Goal: Transaction & Acquisition: Download file/media

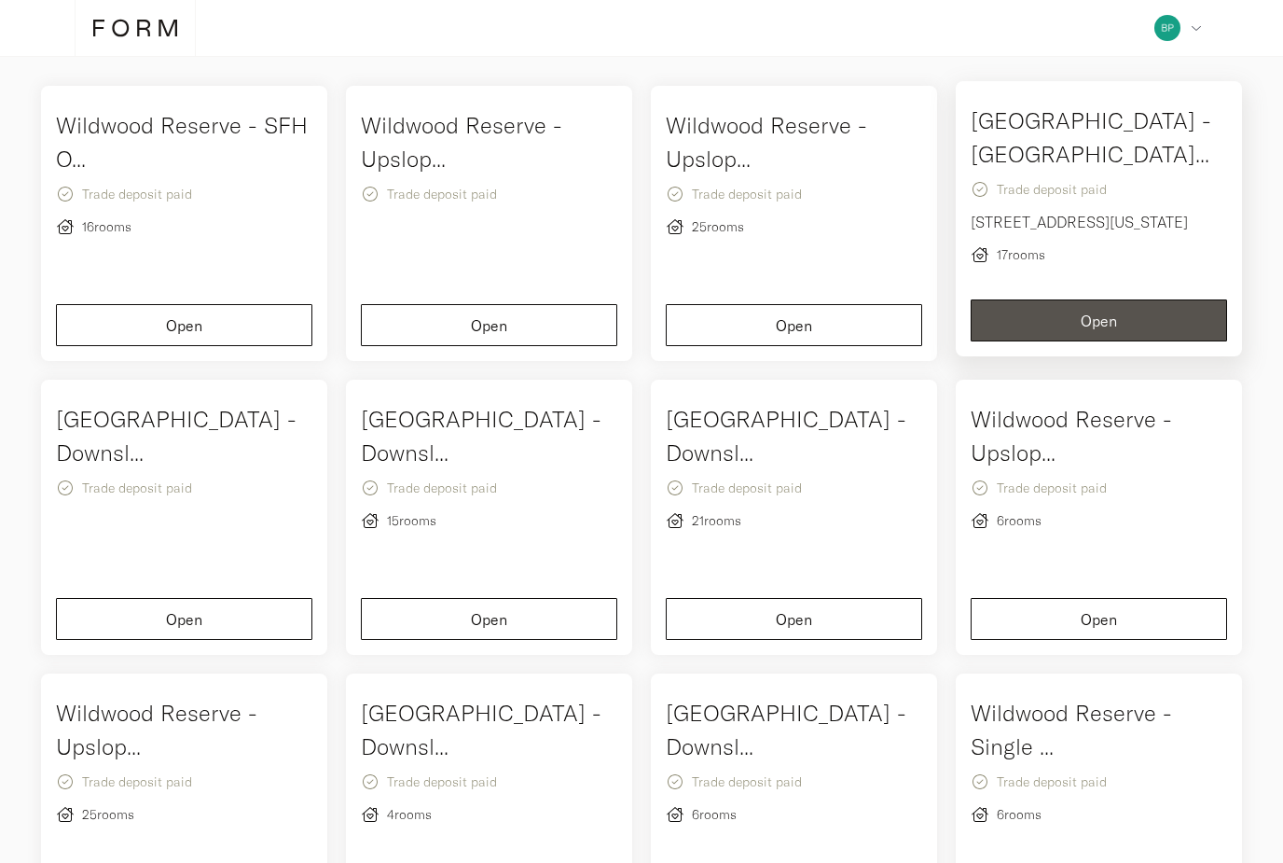
scroll to position [126, 0]
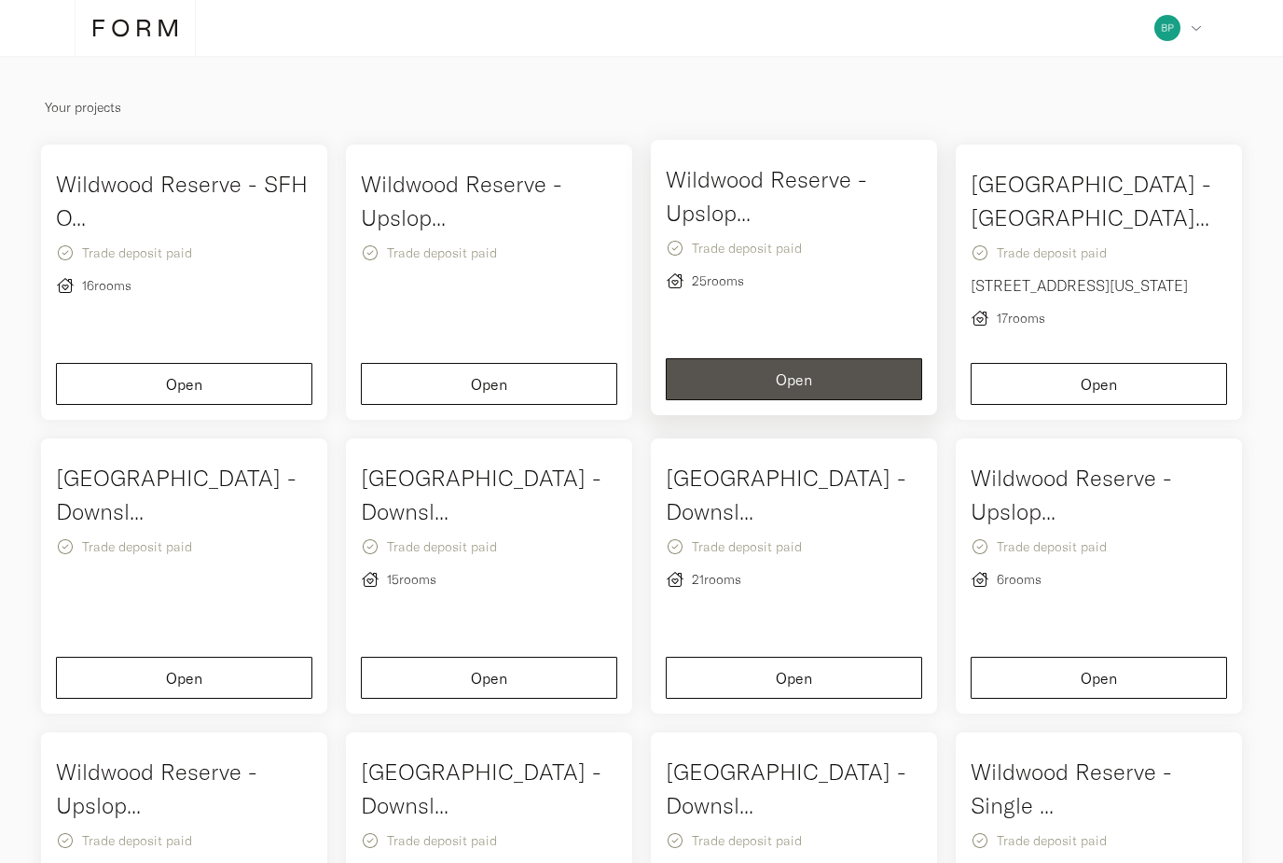
click at [833, 318] on div "Wildwood Reserve - Upslop... Trade deposit paid 25 rooms" at bounding box center [794, 257] width 256 height 191
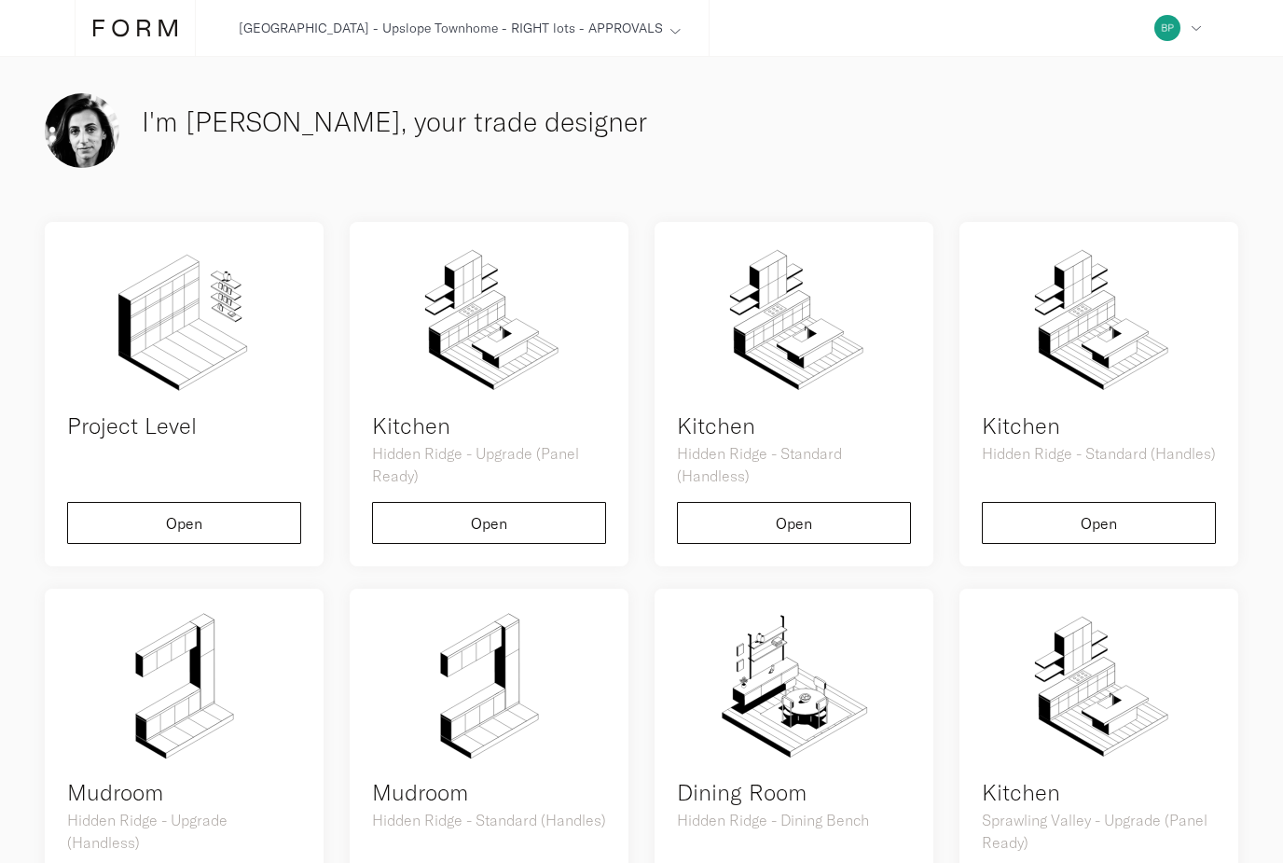
click at [671, 30] on icon at bounding box center [675, 31] width 9 height 5
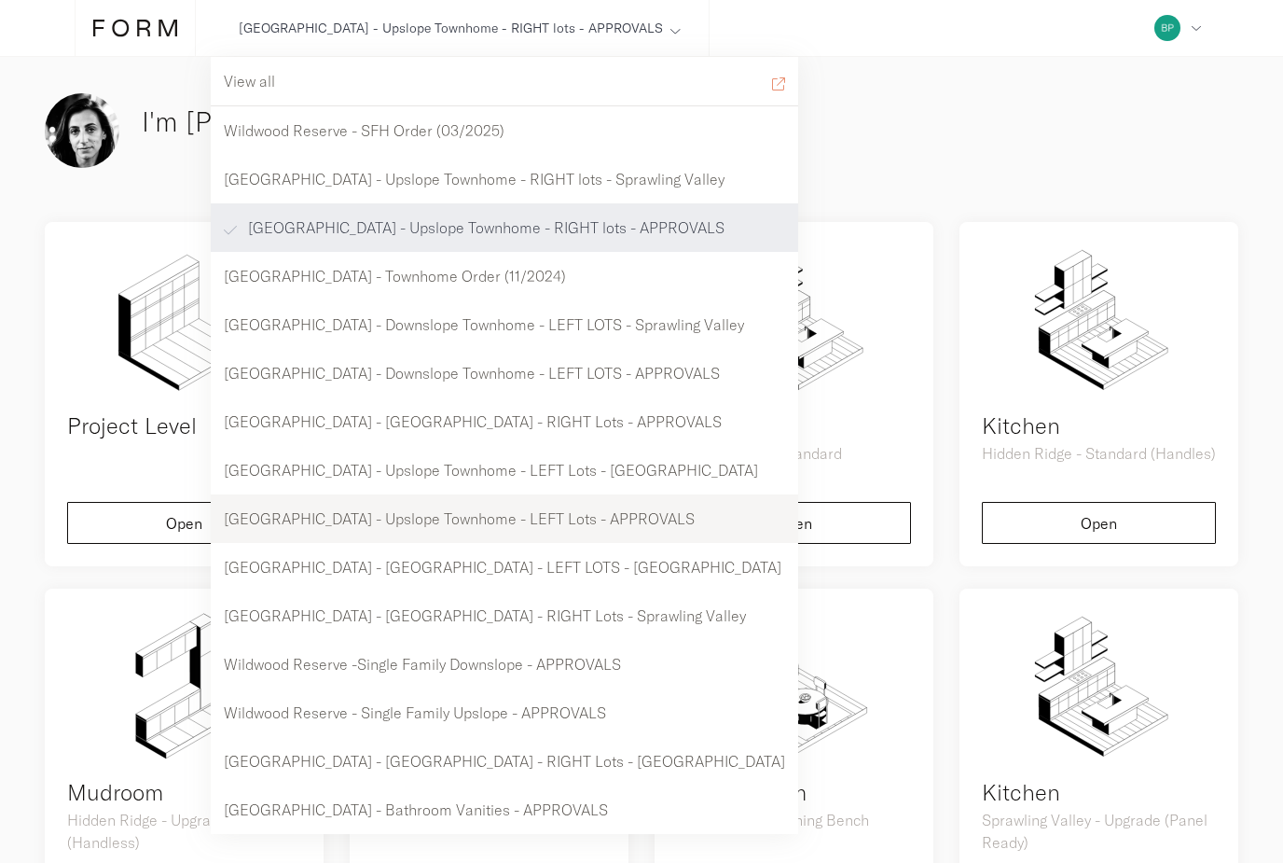
click at [638, 520] on div "[GEOGRAPHIC_DATA] - Upslope Townhome - LEFT Lots - APPROVALS" at bounding box center [505, 518] width 588 height 48
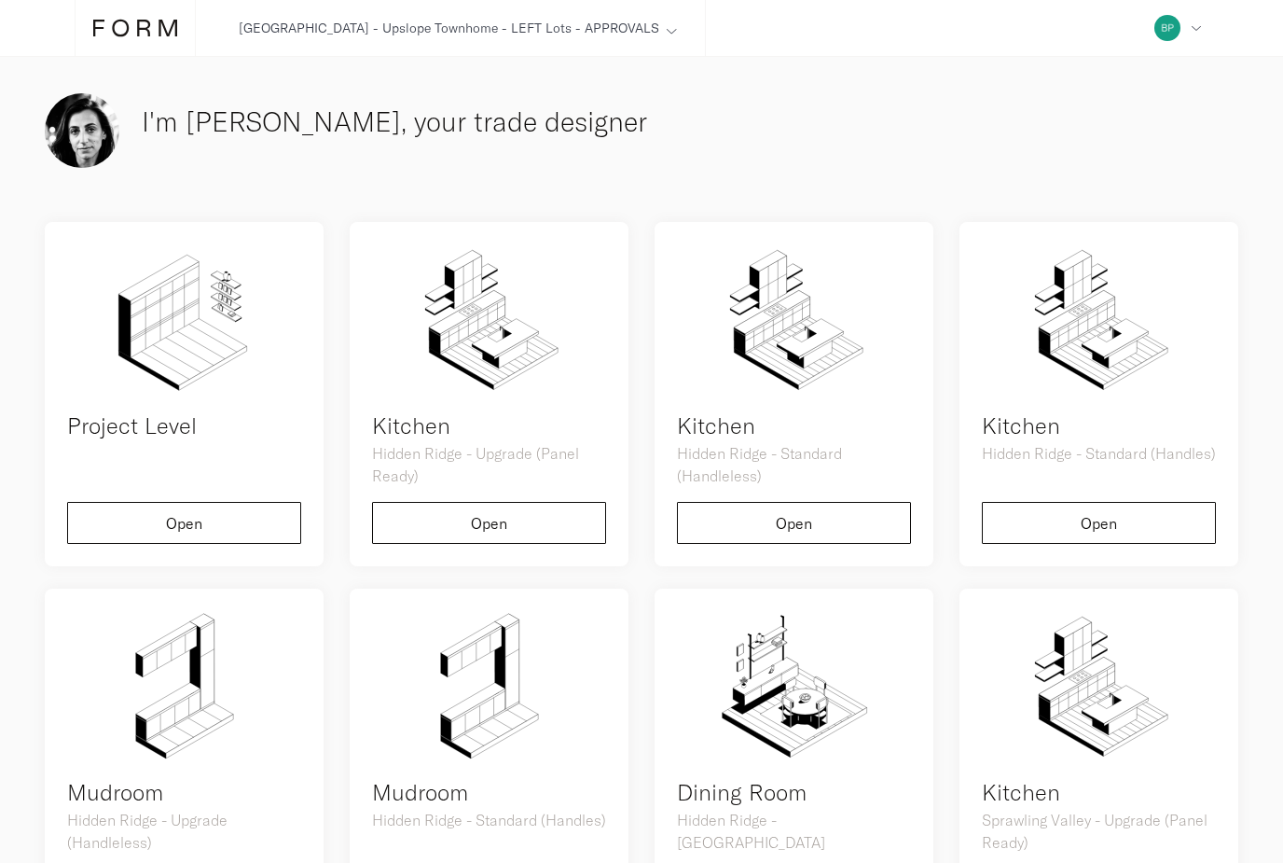
click at [632, 24] on div "[GEOGRAPHIC_DATA] - Upslope Townhome - LEFT Lots - APPROVALS View all [GEOGRAPH…" at bounding box center [458, 28] width 495 height 56
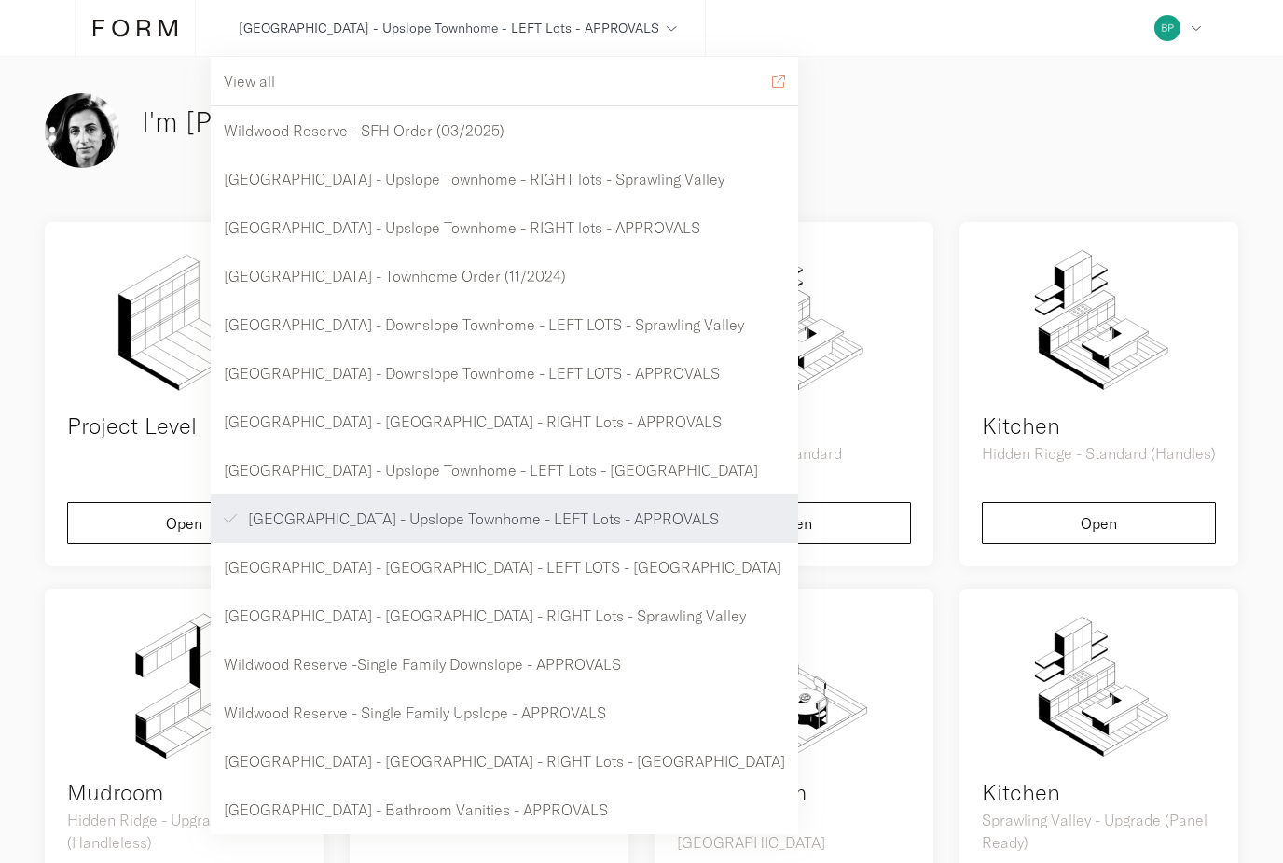
click at [111, 28] on icon at bounding box center [135, 28] width 84 height 21
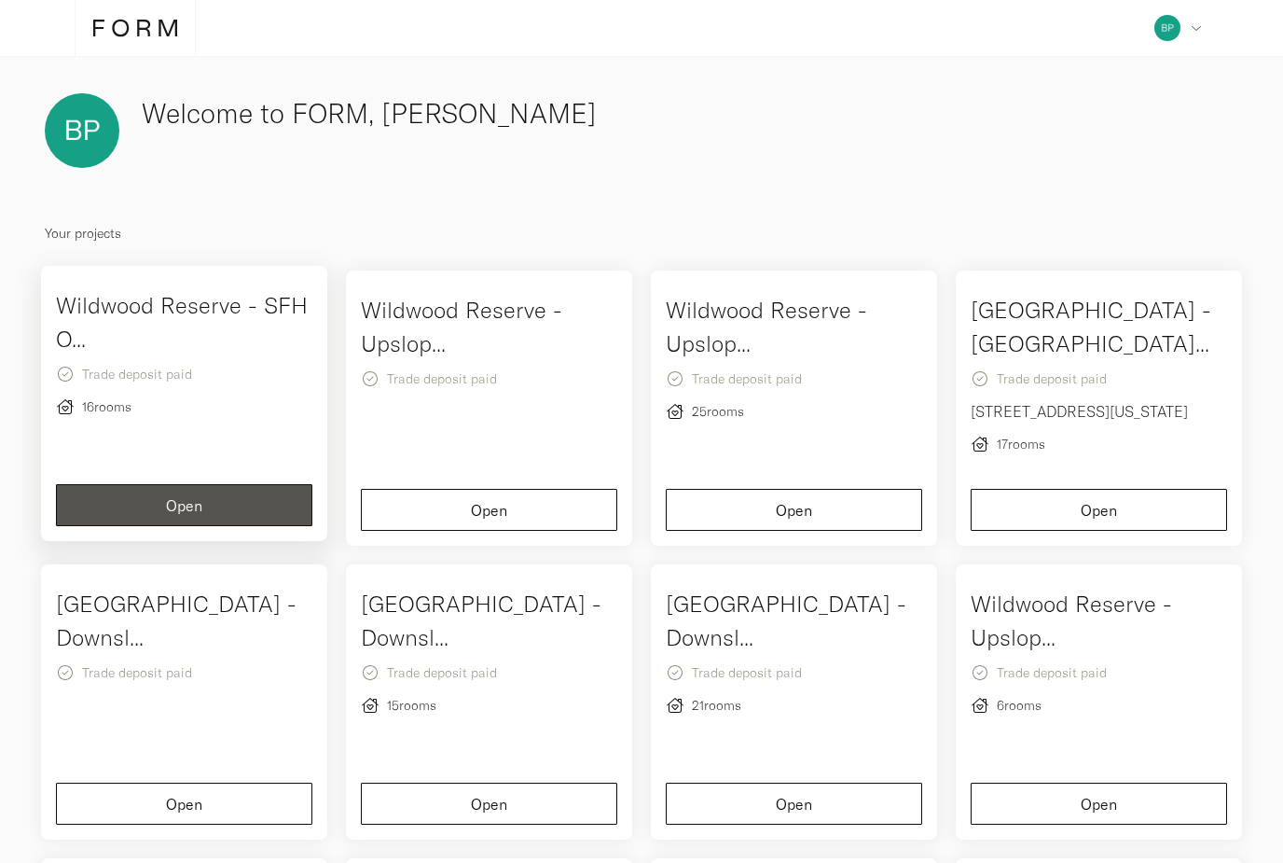
click at [254, 436] on div "[GEOGRAPHIC_DATA] - SFH O... Trade deposit paid 16 rooms" at bounding box center [184, 383] width 256 height 191
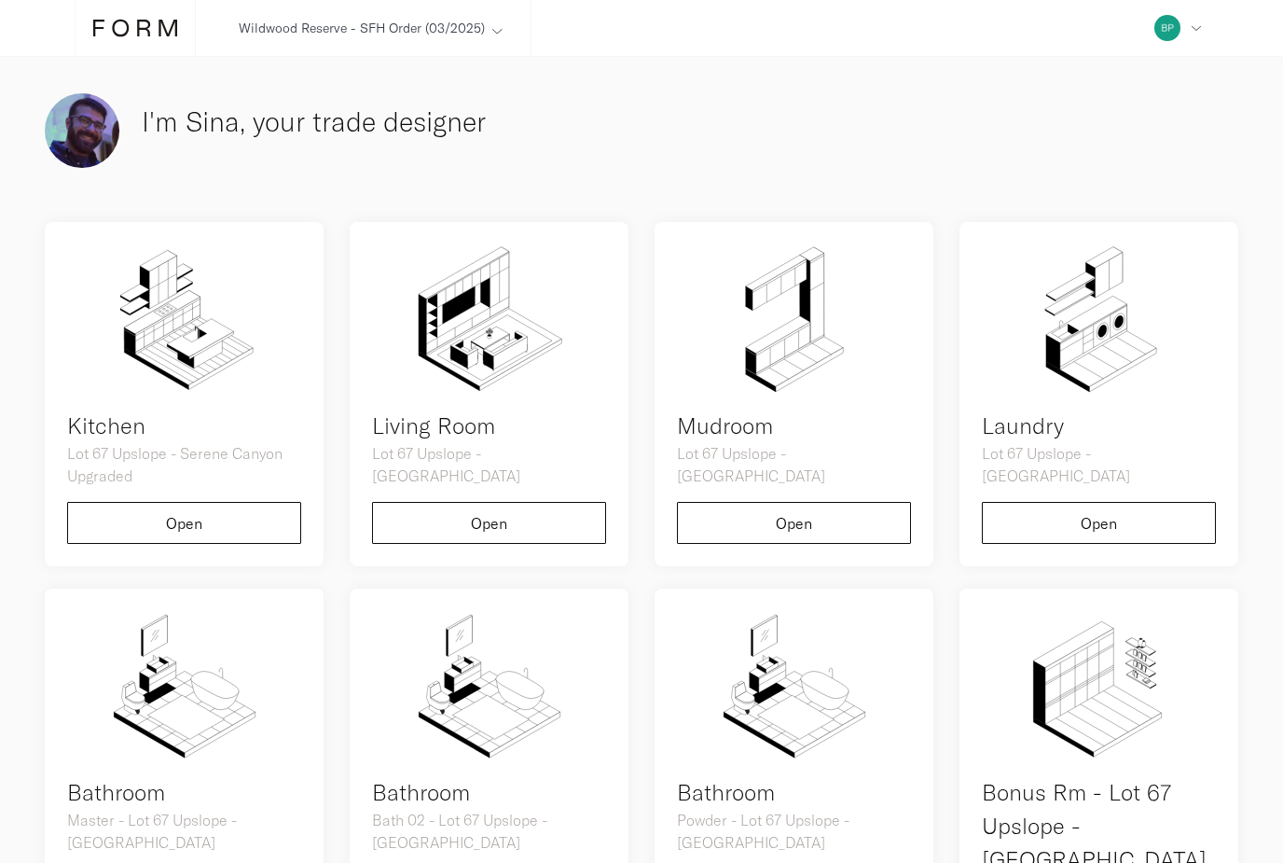
click at [300, 35] on div "Wildwood Reserve - SFH Order (03/2025)" at bounding box center [362, 28] width 246 height 21
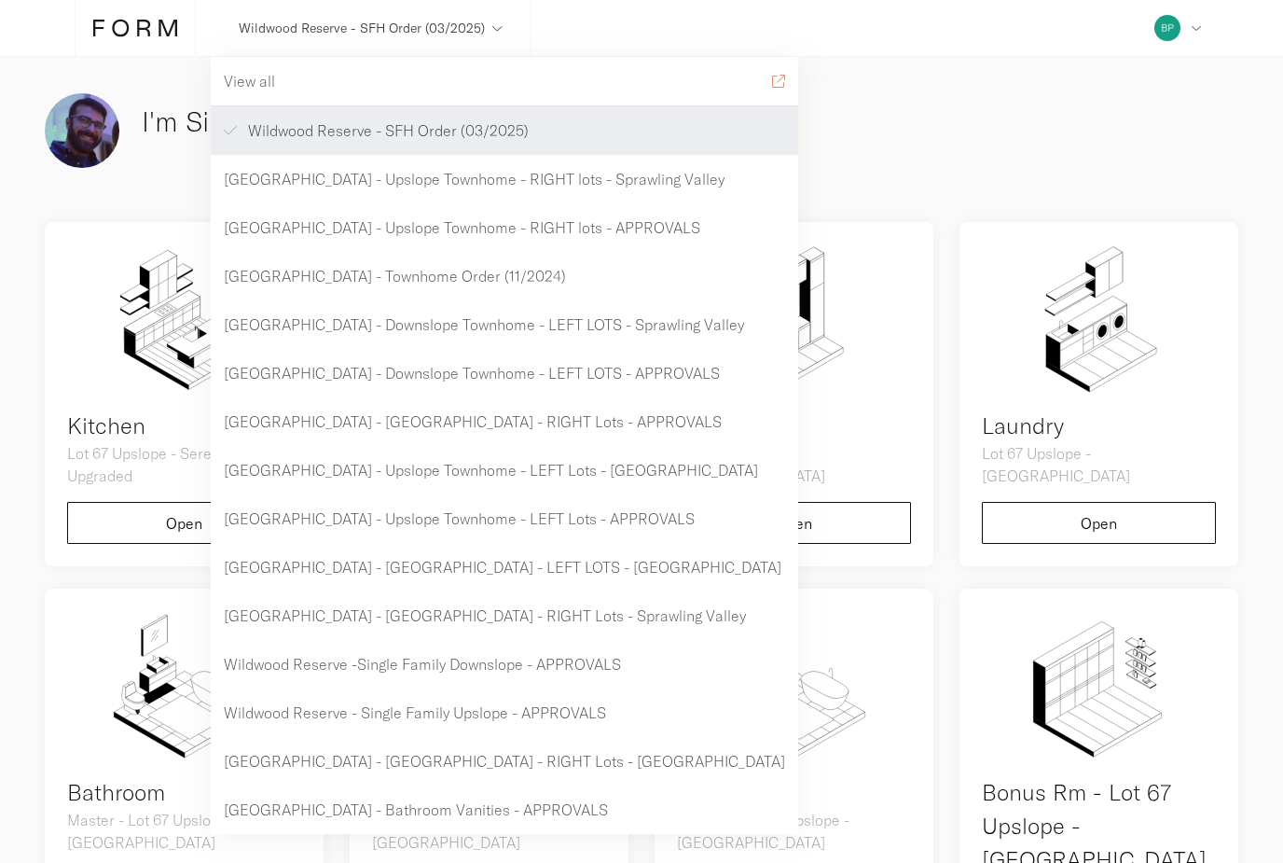
click at [136, 28] on icon at bounding box center [135, 28] width 84 height 21
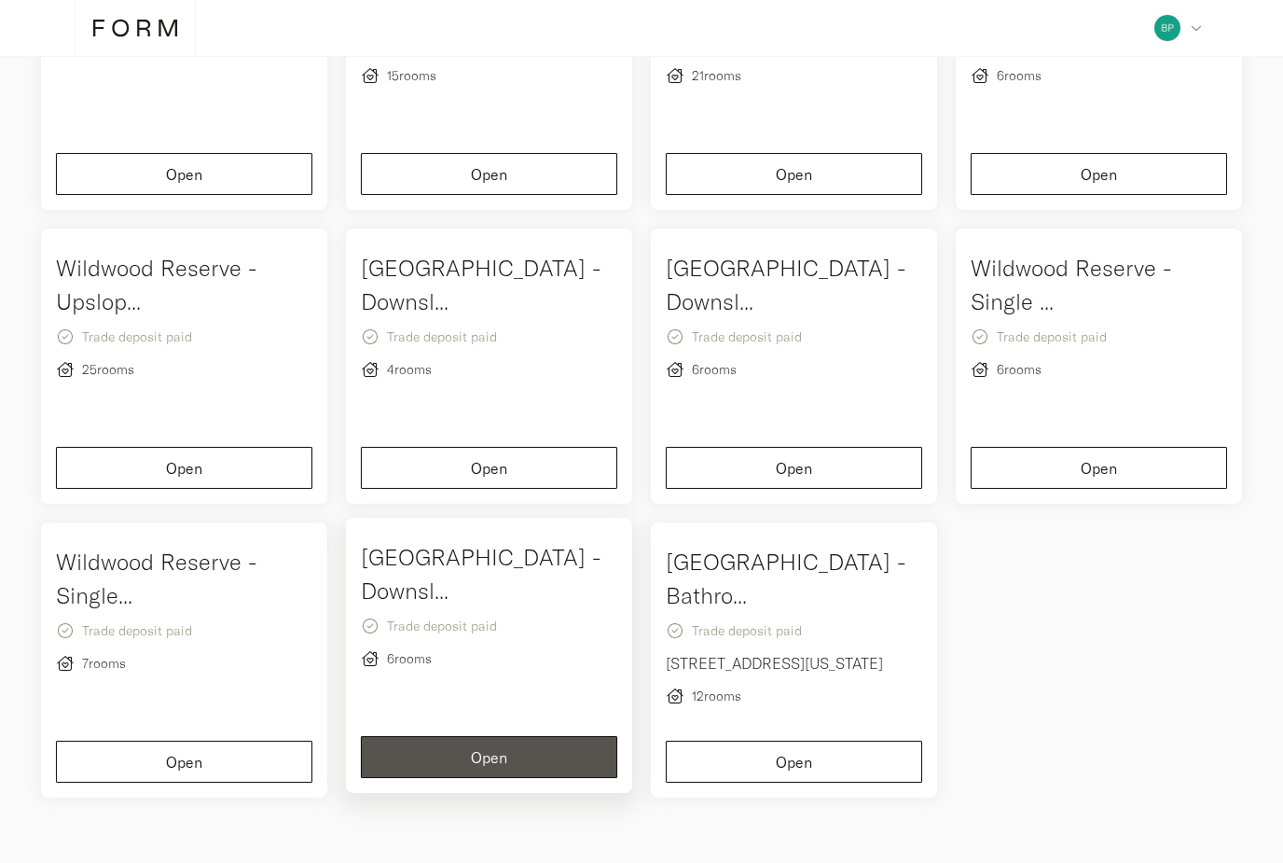
scroll to position [633, 0]
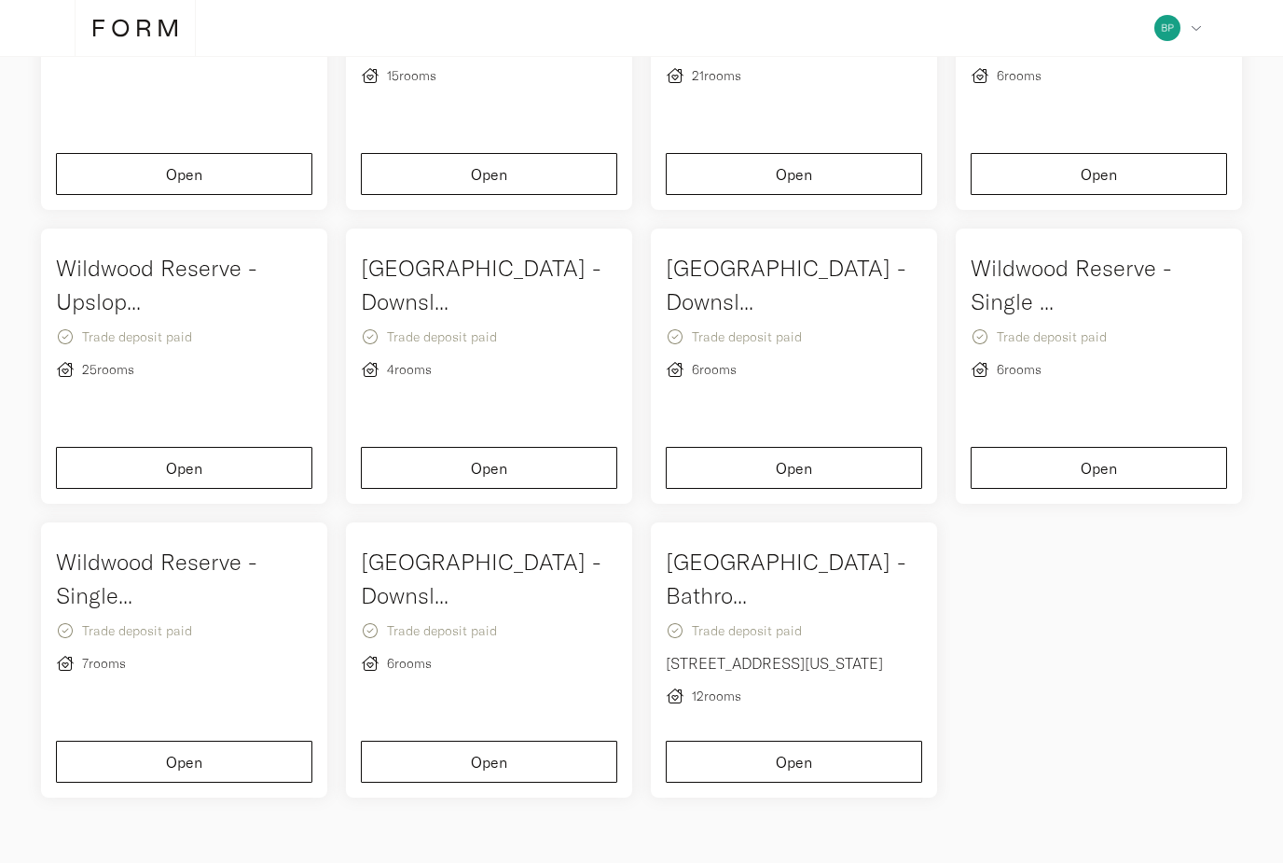
click at [114, 21] on icon at bounding box center [135, 28] width 84 height 21
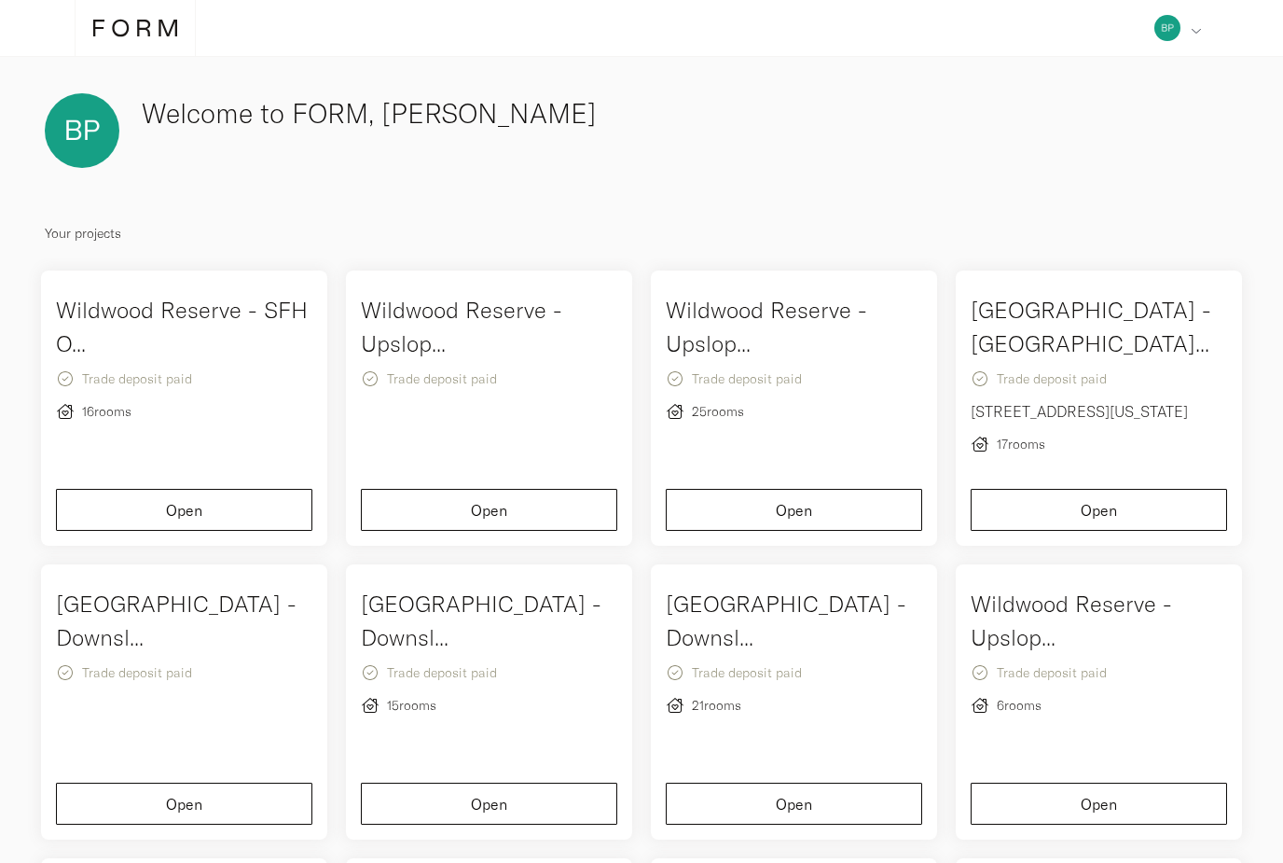
click at [1207, 38] on div "Profile Request new project Log out" at bounding box center [1178, 28] width 62 height 56
click at [1124, 92] on div "Profile" at bounding box center [1127, 81] width 164 height 48
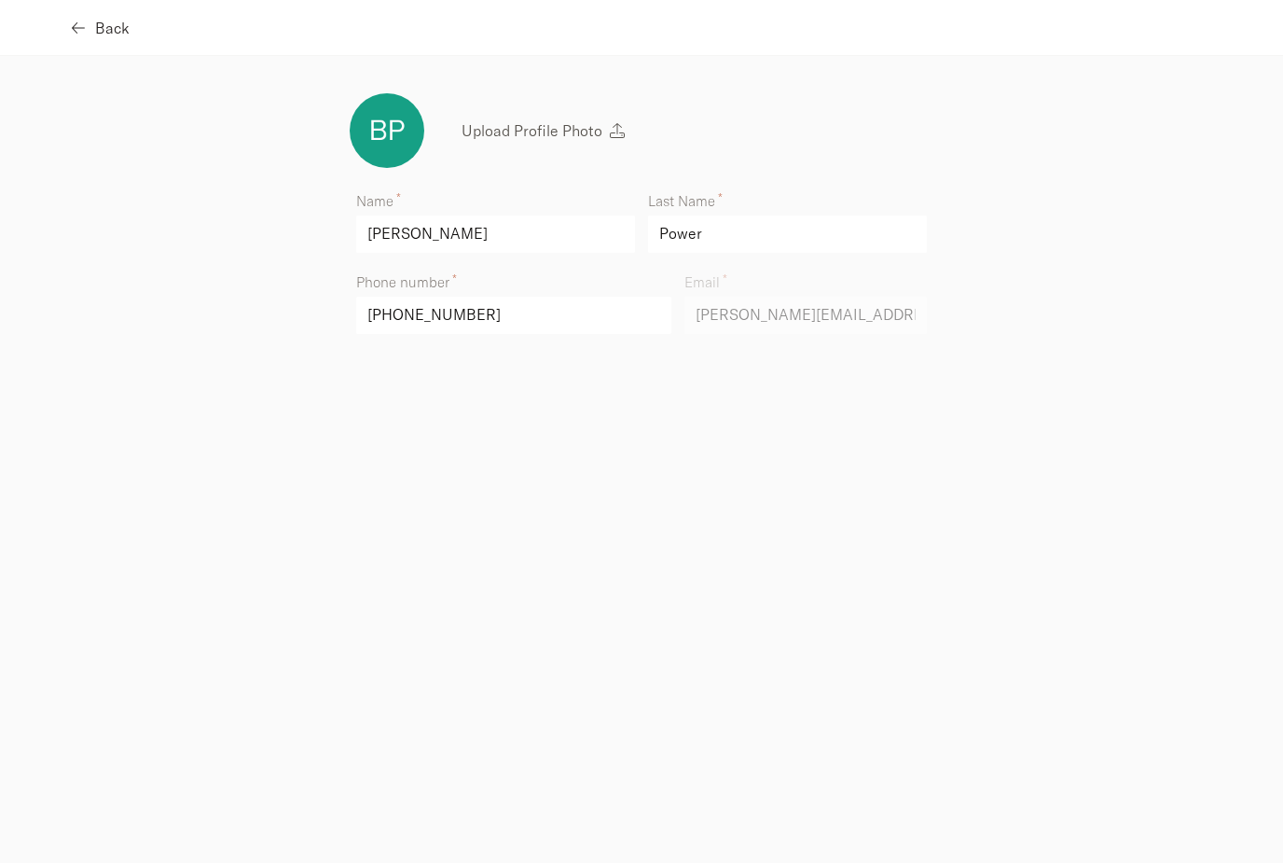
click at [96, 29] on span "Back" at bounding box center [112, 28] width 35 height 15
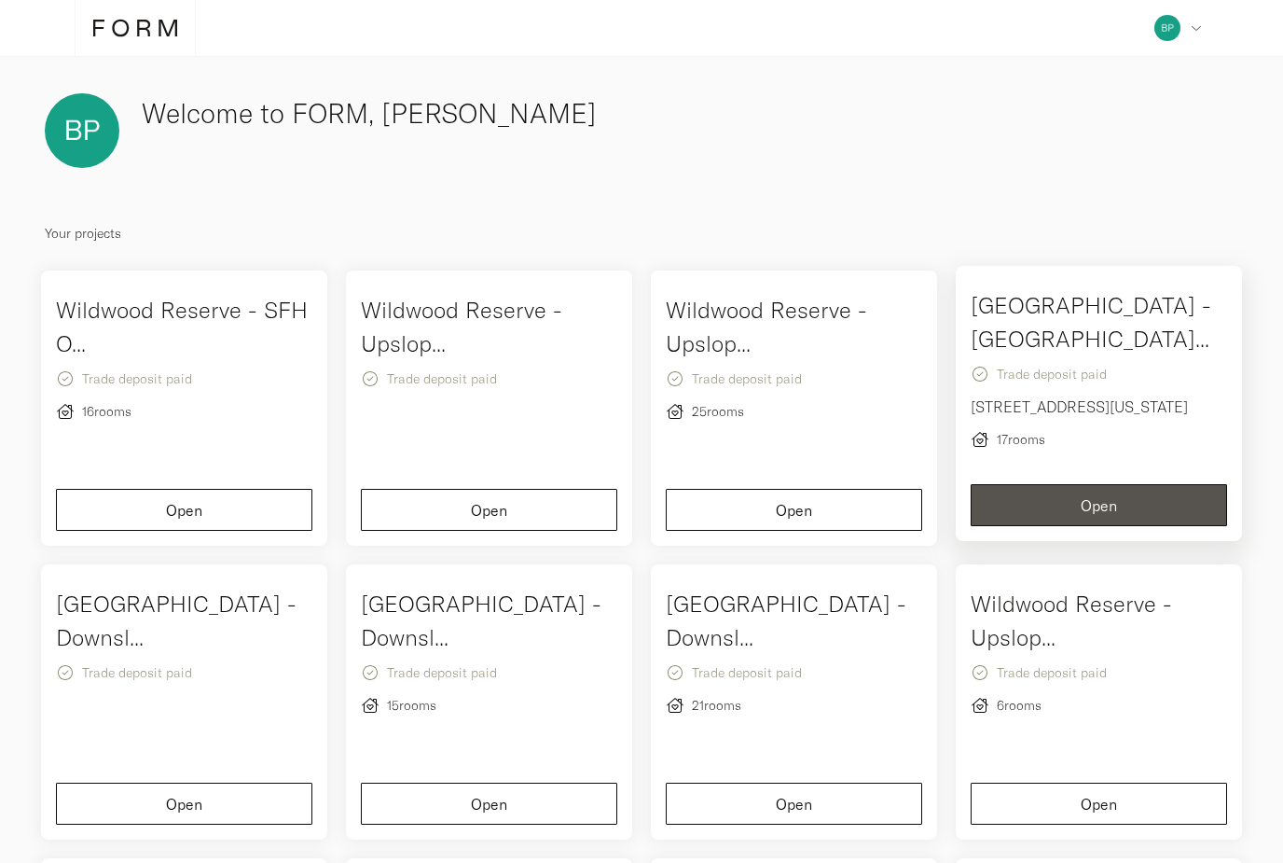
click at [1070, 365] on p "Trade deposit paid" at bounding box center [1099, 374] width 256 height 22
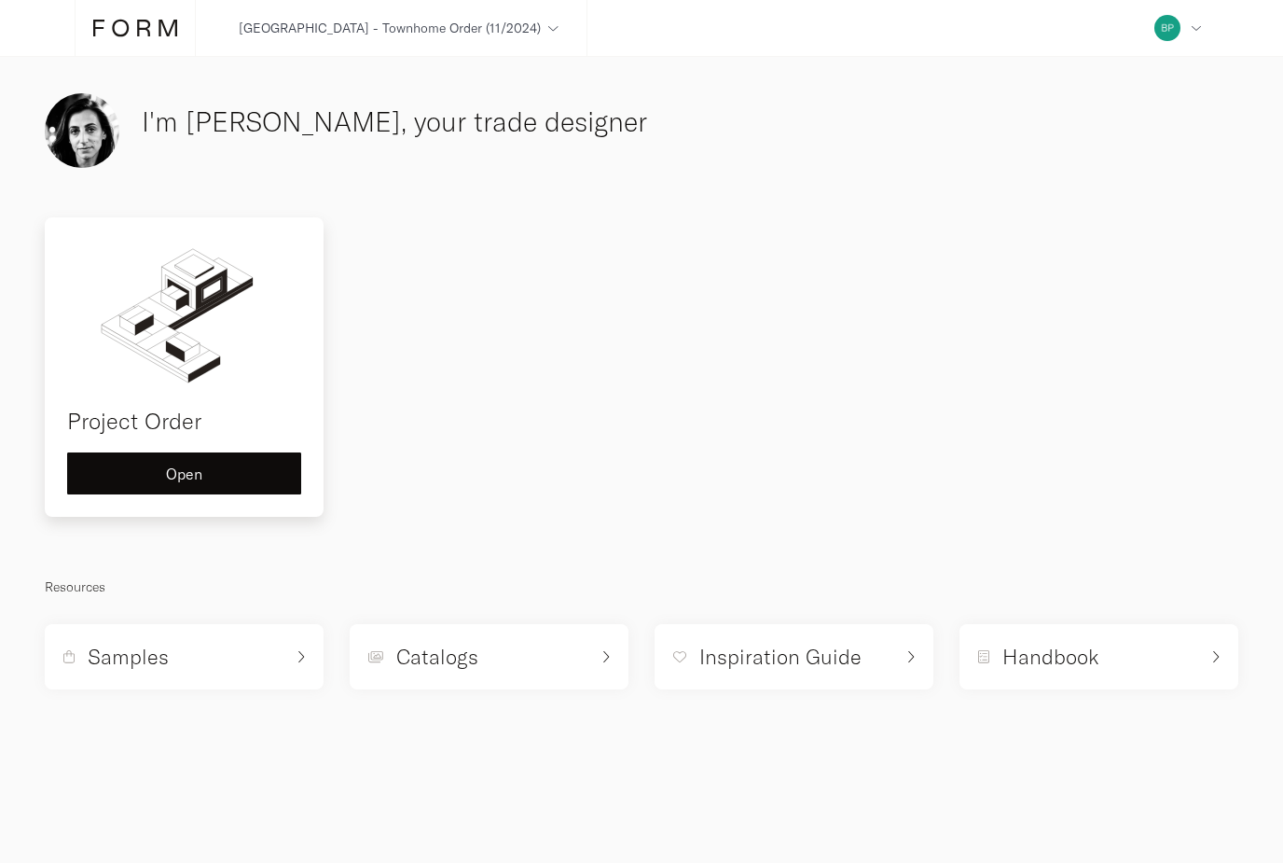
click at [157, 421] on h4 "Project Order" at bounding box center [184, 421] width 234 height 34
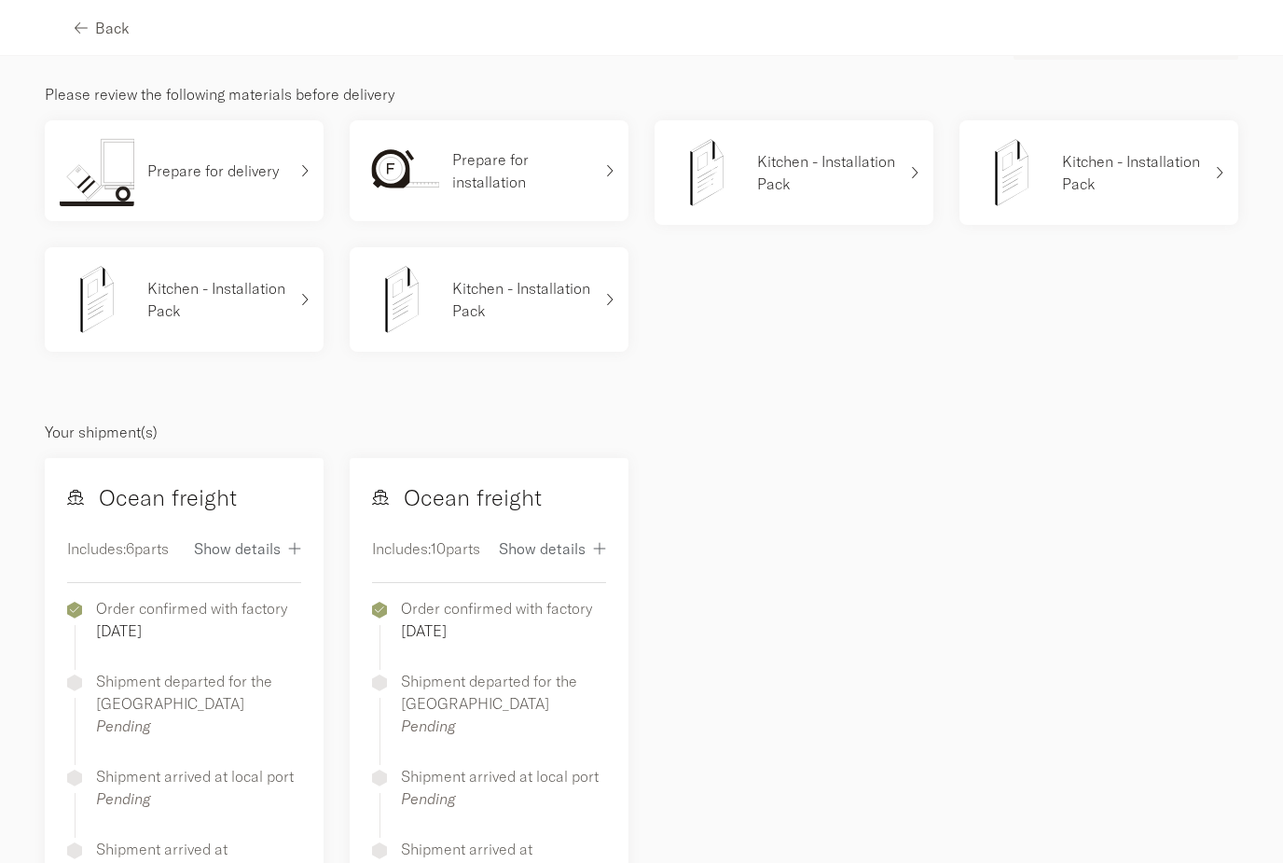
scroll to position [103, 0]
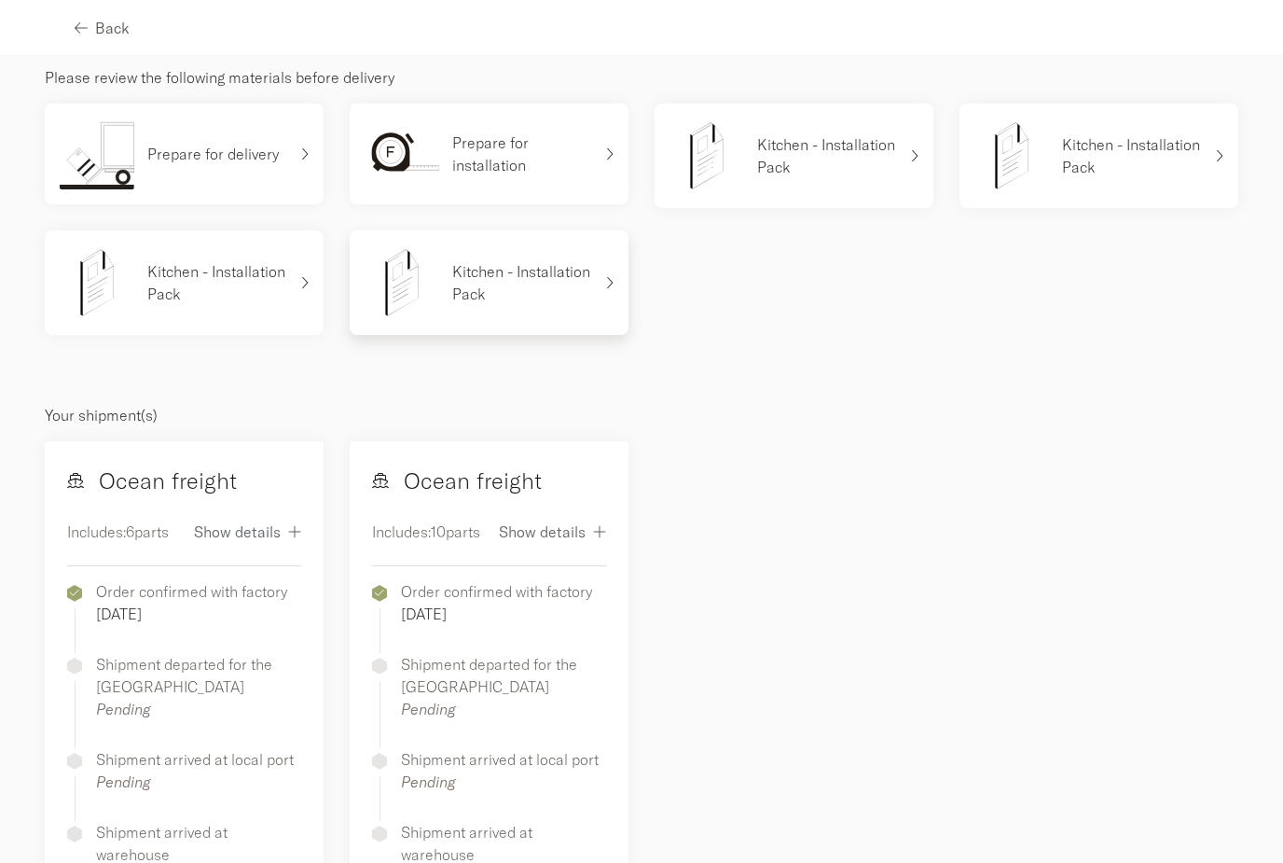
click at [523, 284] on p "Kitchen - Installation Pack" at bounding box center [522, 282] width 140 height 45
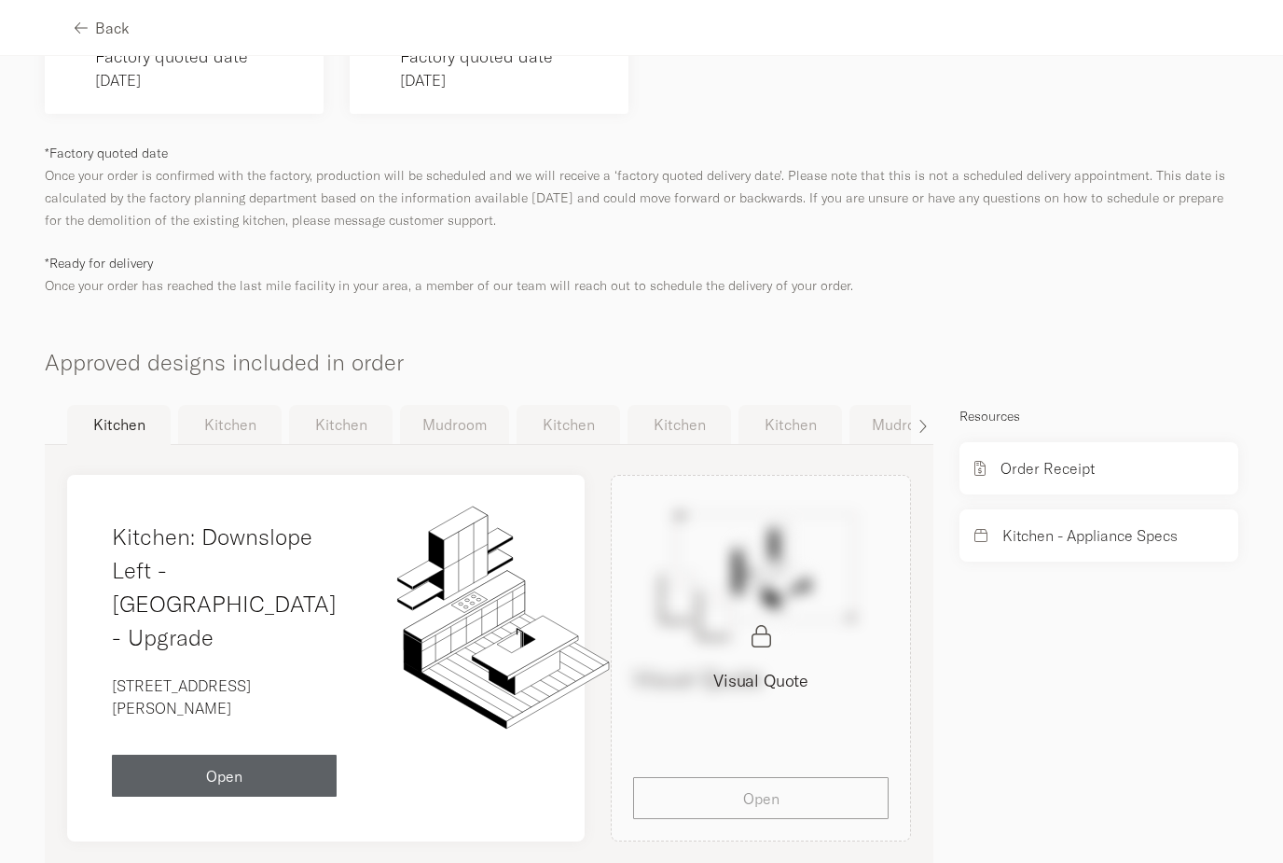
scroll to position [974, 0]
click at [922, 420] on icon "button" at bounding box center [925, 427] width 9 height 15
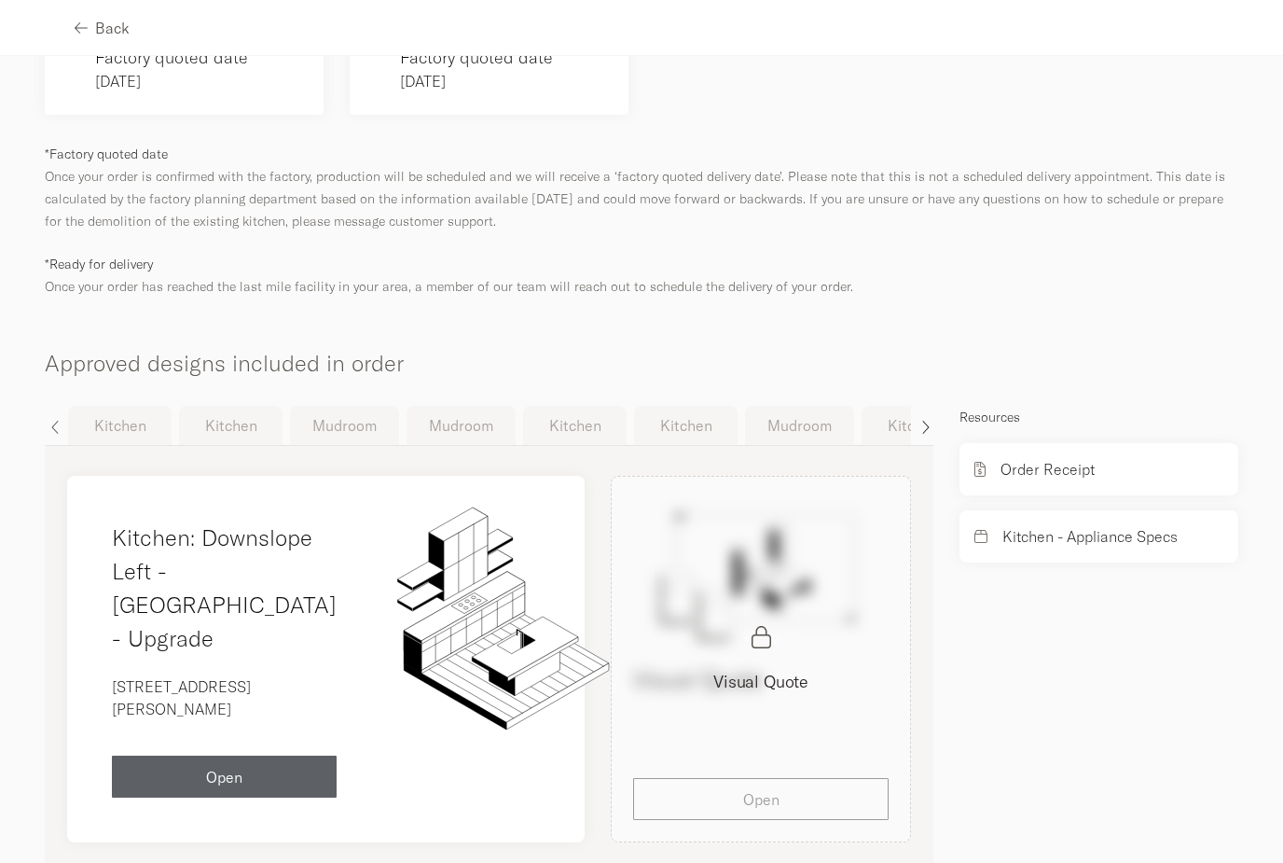
click at [922, 420] on icon "button" at bounding box center [925, 427] width 9 height 15
click at [825, 417] on button "Kitchen" at bounding box center [838, 425] width 104 height 39
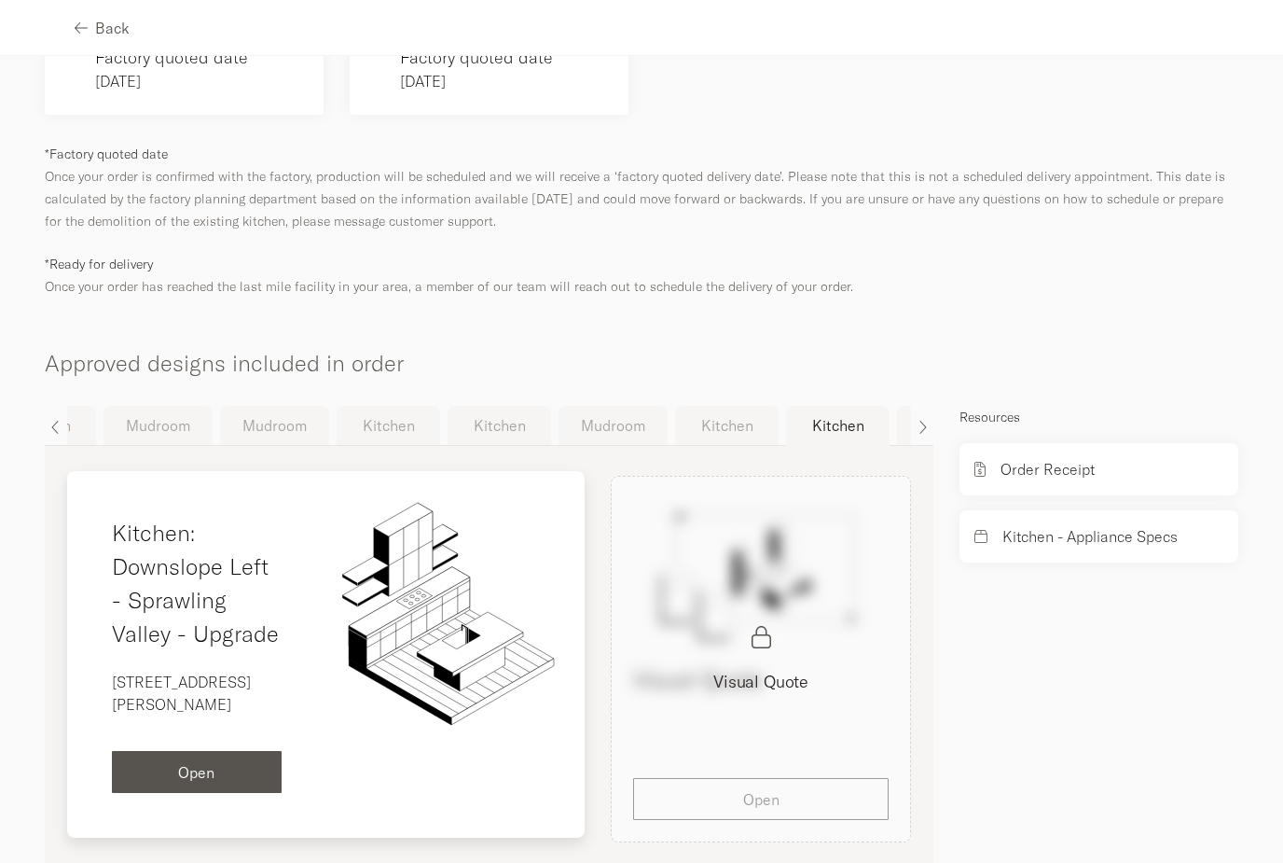
click at [240, 751] on button "Open" at bounding box center [197, 772] width 170 height 42
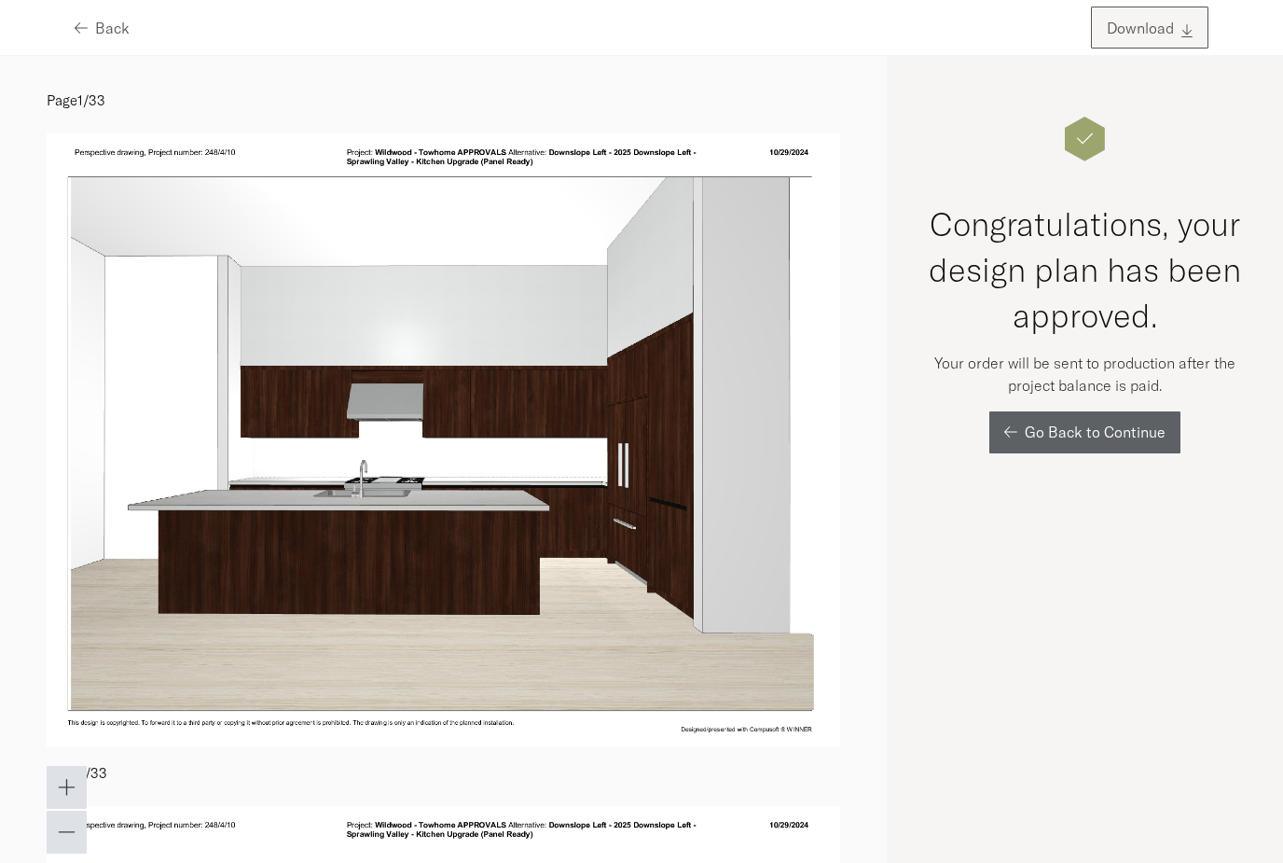
click at [1146, 37] on button "Download" at bounding box center [1150, 28] width 118 height 42
click at [99, 34] on span "Back" at bounding box center [112, 28] width 35 height 15
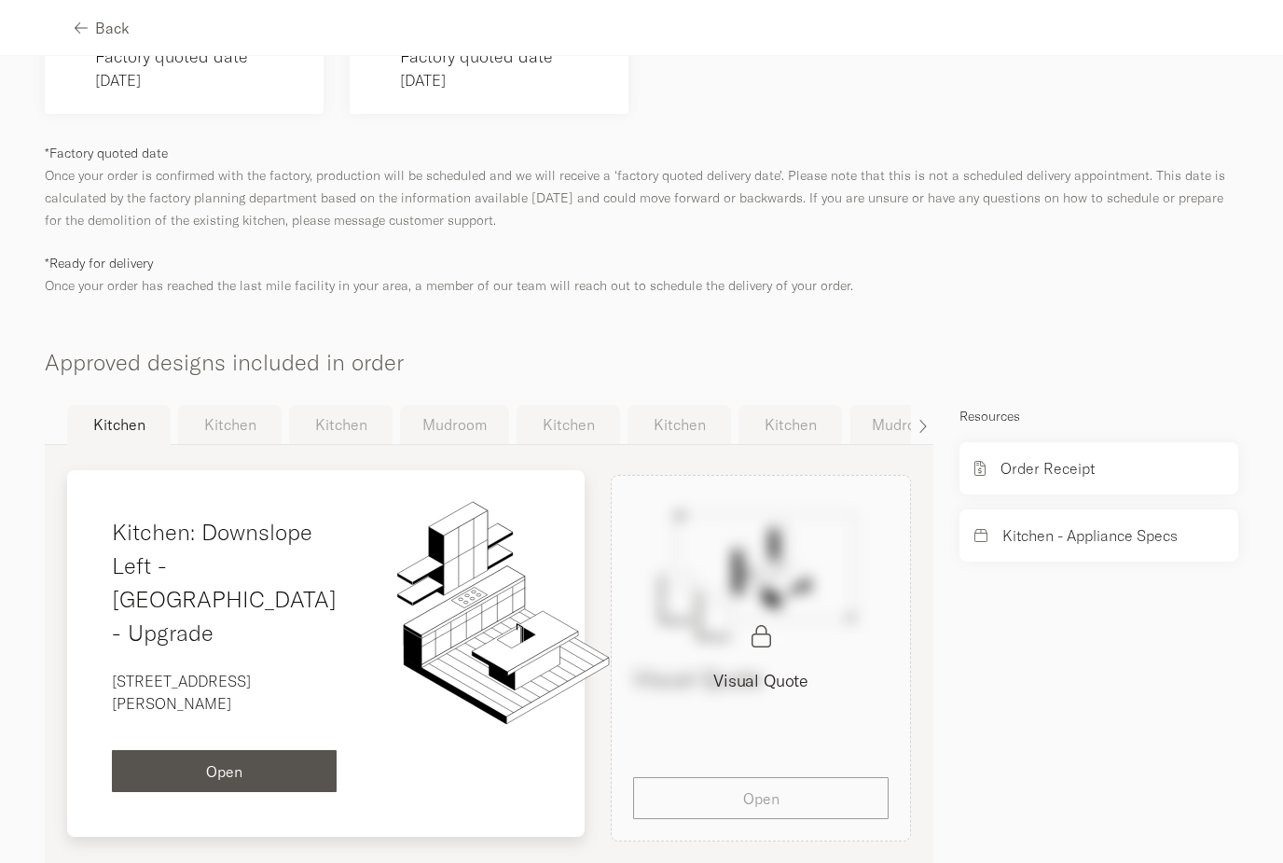
scroll to position [974, 0]
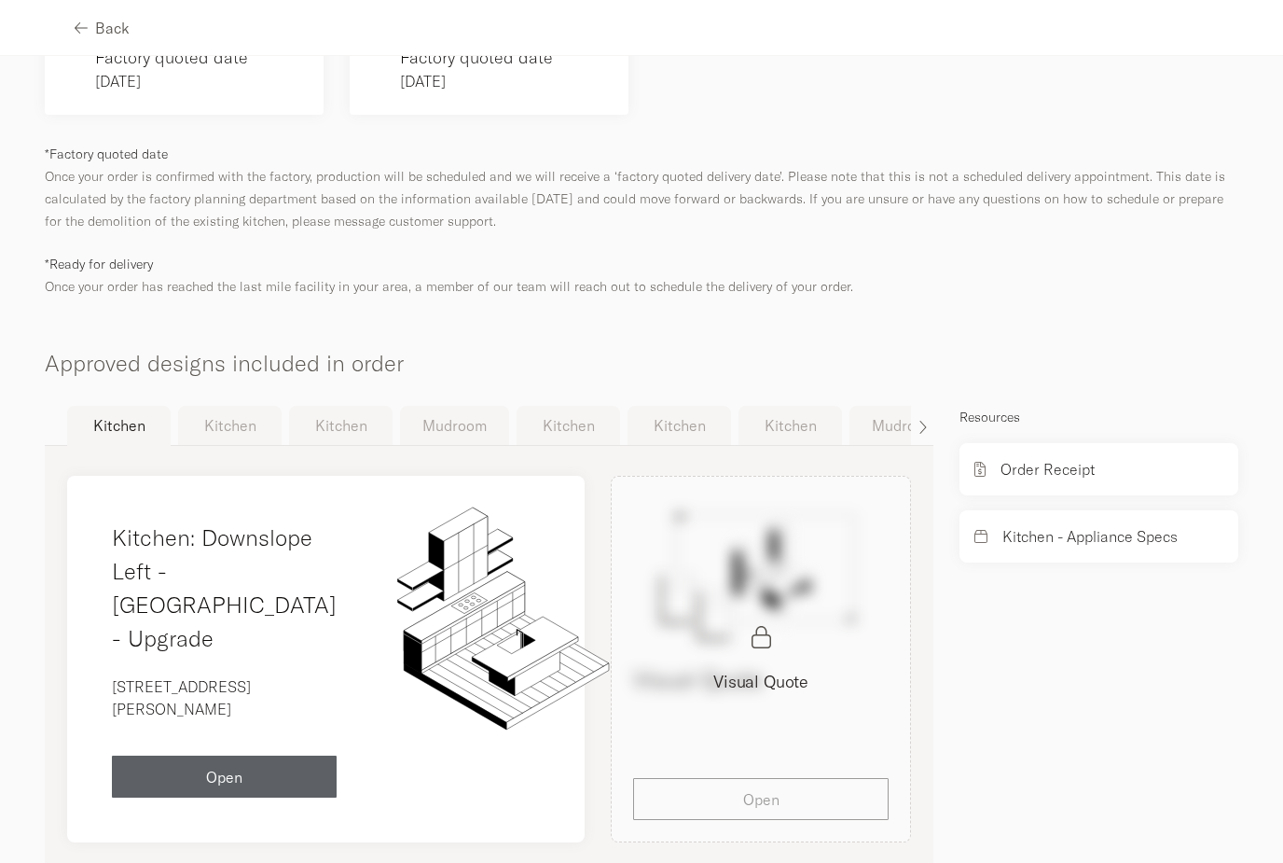
click at [218, 413] on button "Kitchen" at bounding box center [230, 425] width 104 height 39
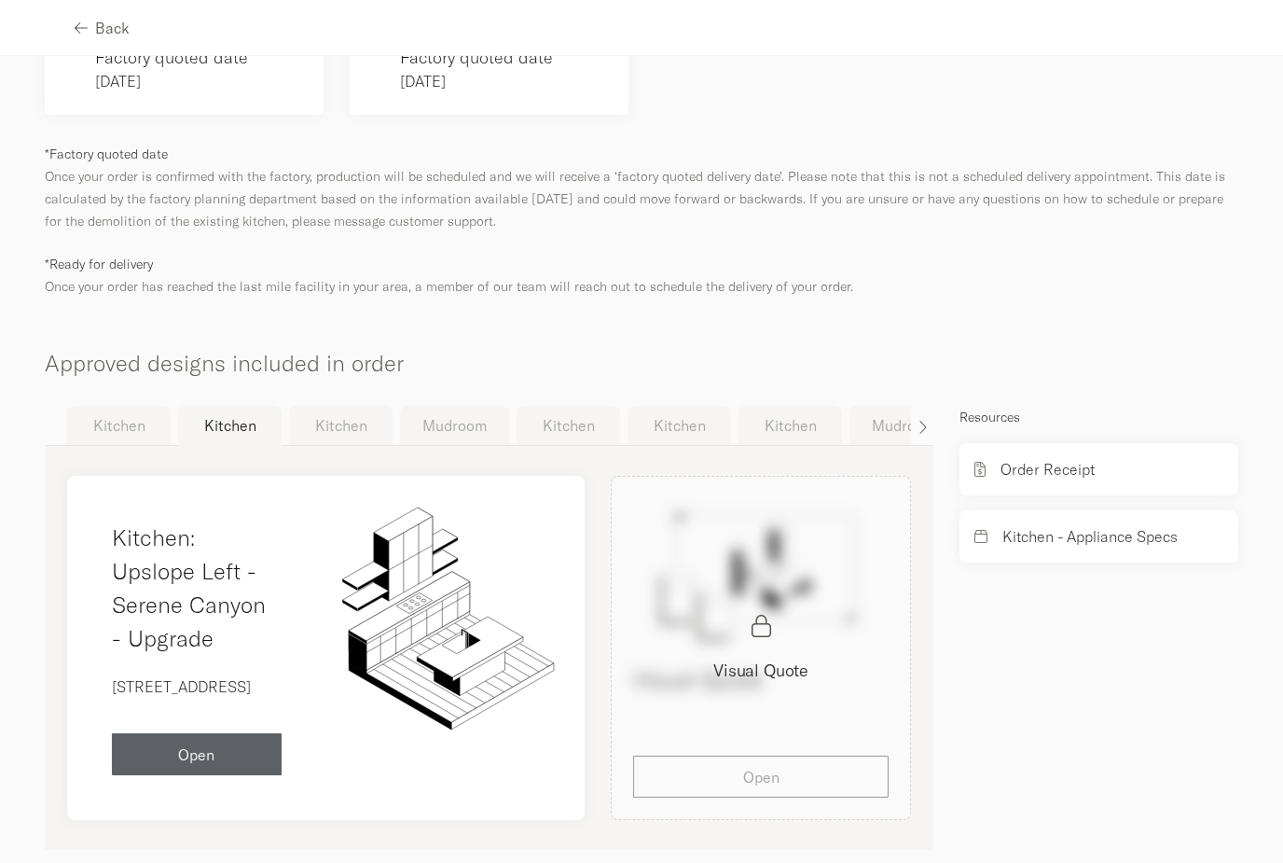
click at [318, 410] on button "Kitchen" at bounding box center [341, 425] width 104 height 39
click at [422, 407] on button "Mudroom" at bounding box center [454, 425] width 109 height 39
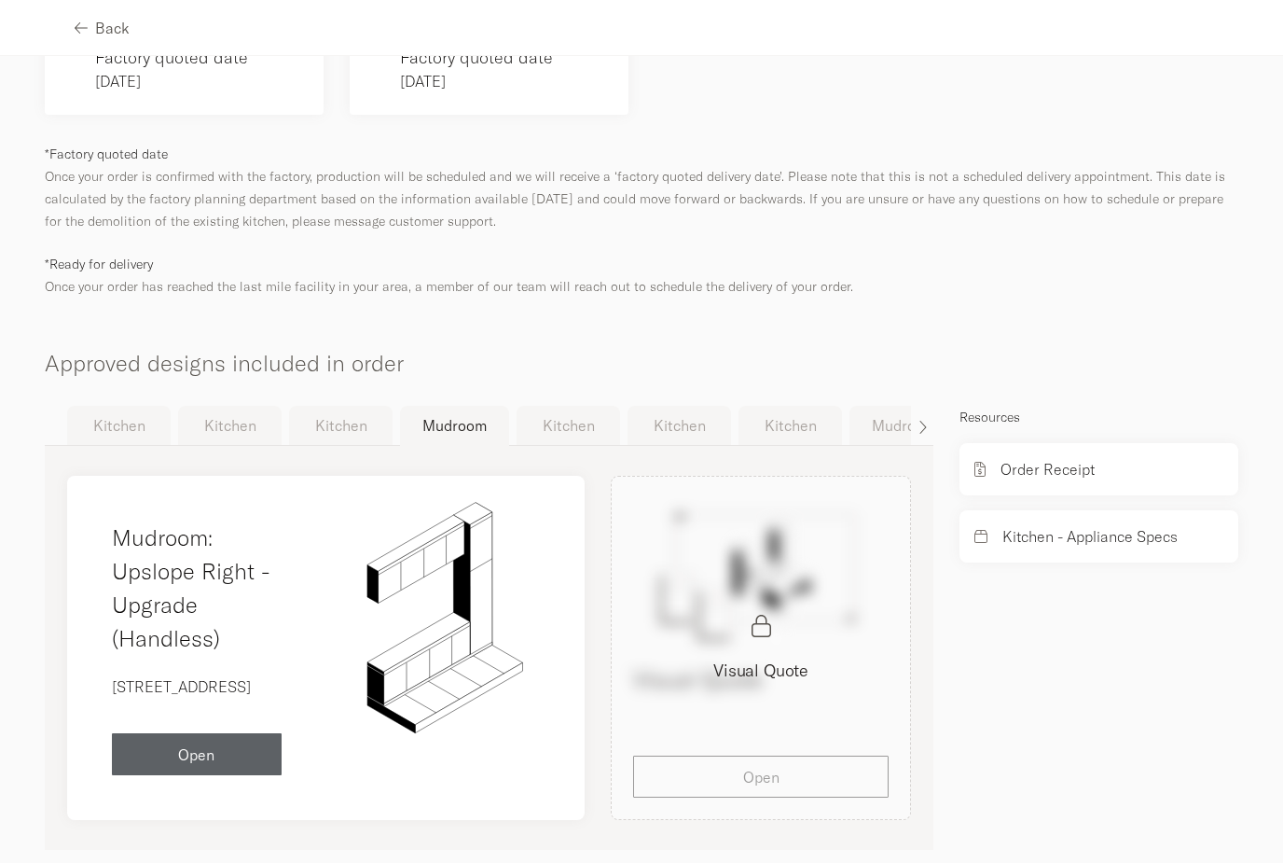
click at [530, 406] on button "Kitchen" at bounding box center [569, 425] width 104 height 39
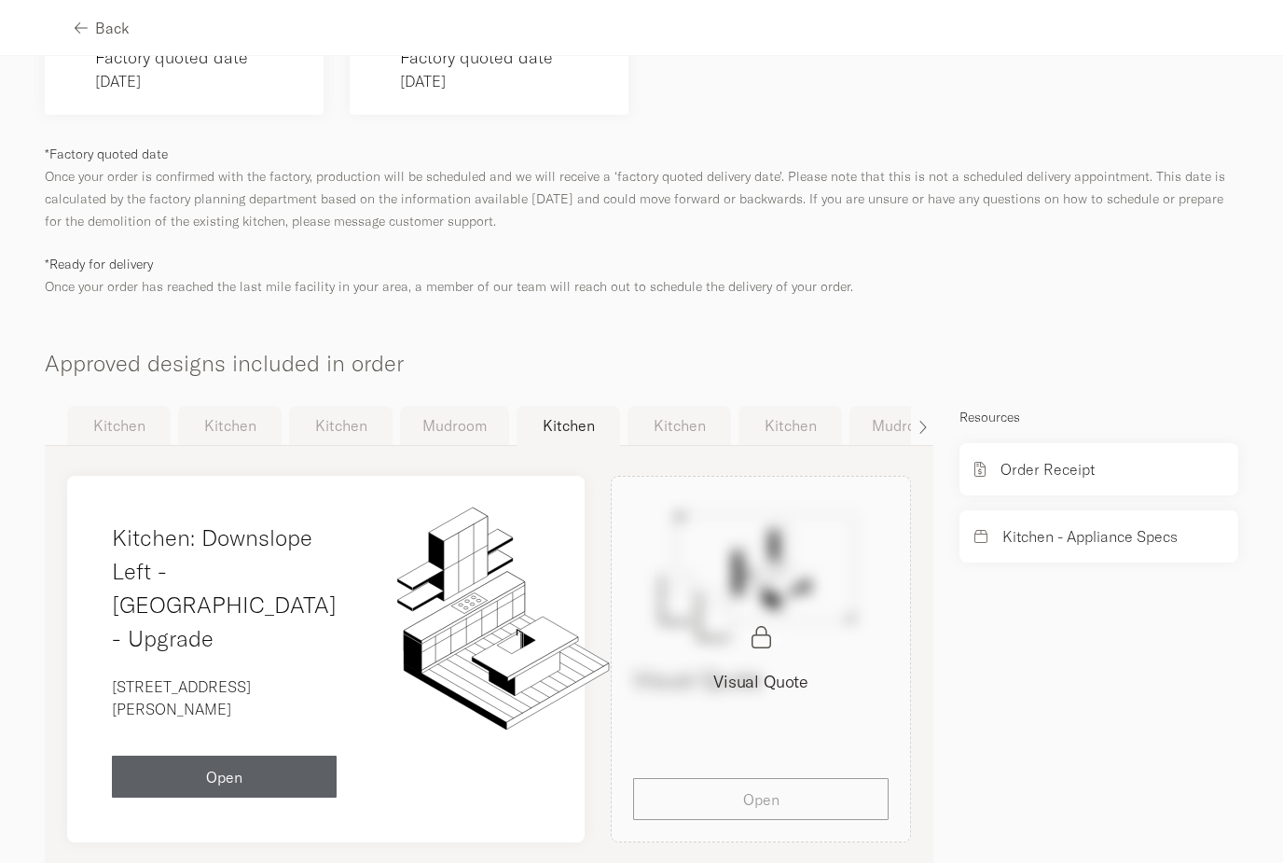
click at [649, 406] on button "Kitchen" at bounding box center [680, 425] width 104 height 39
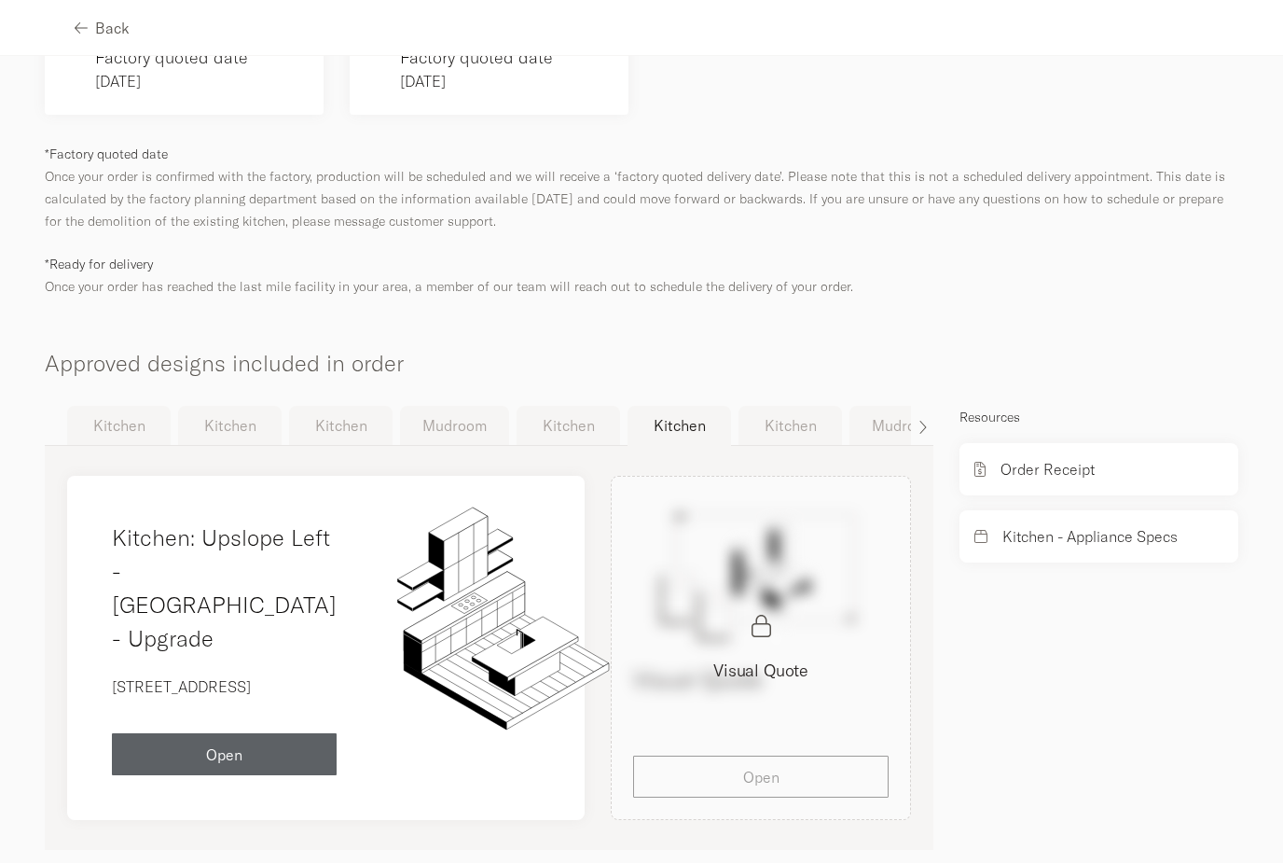
scroll to position [951, 0]
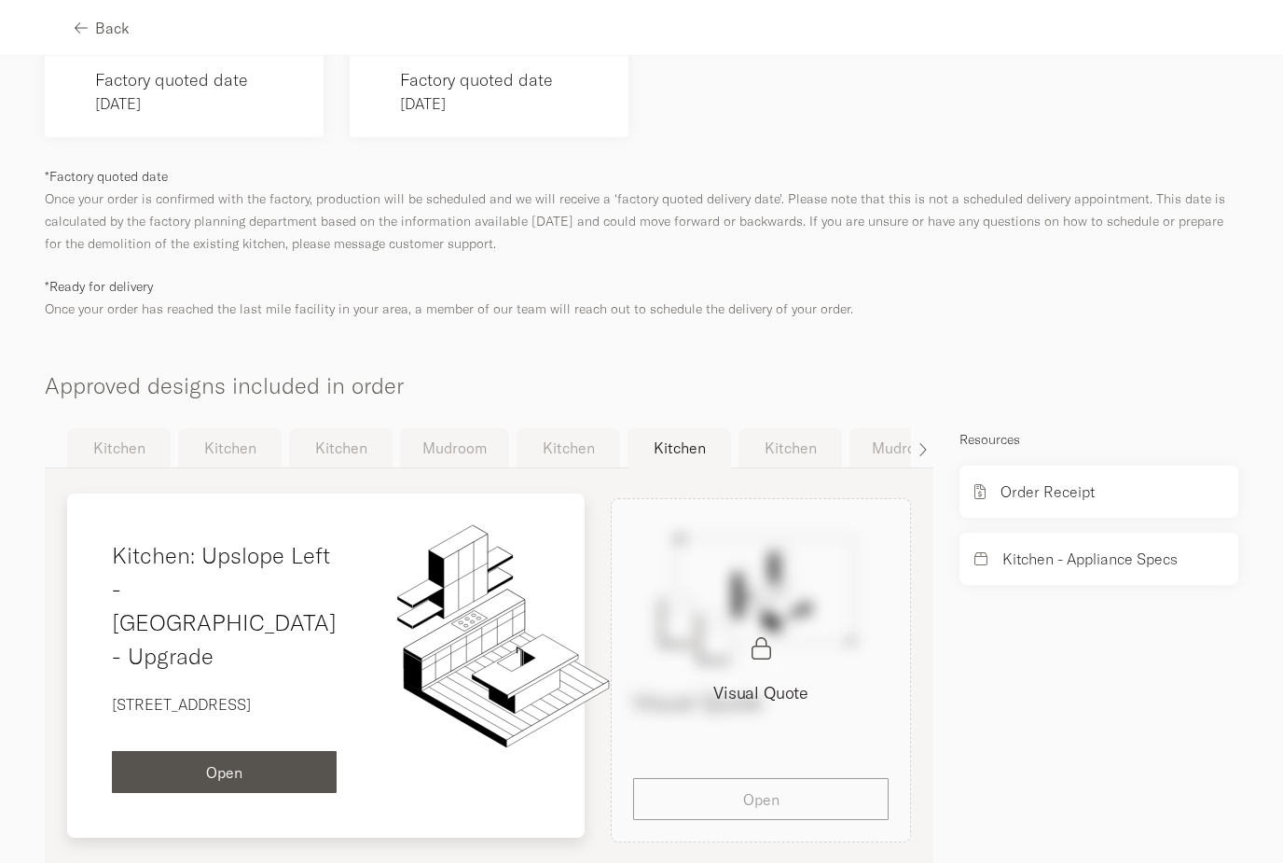
click at [212, 765] on span "Open" at bounding box center [224, 772] width 36 height 15
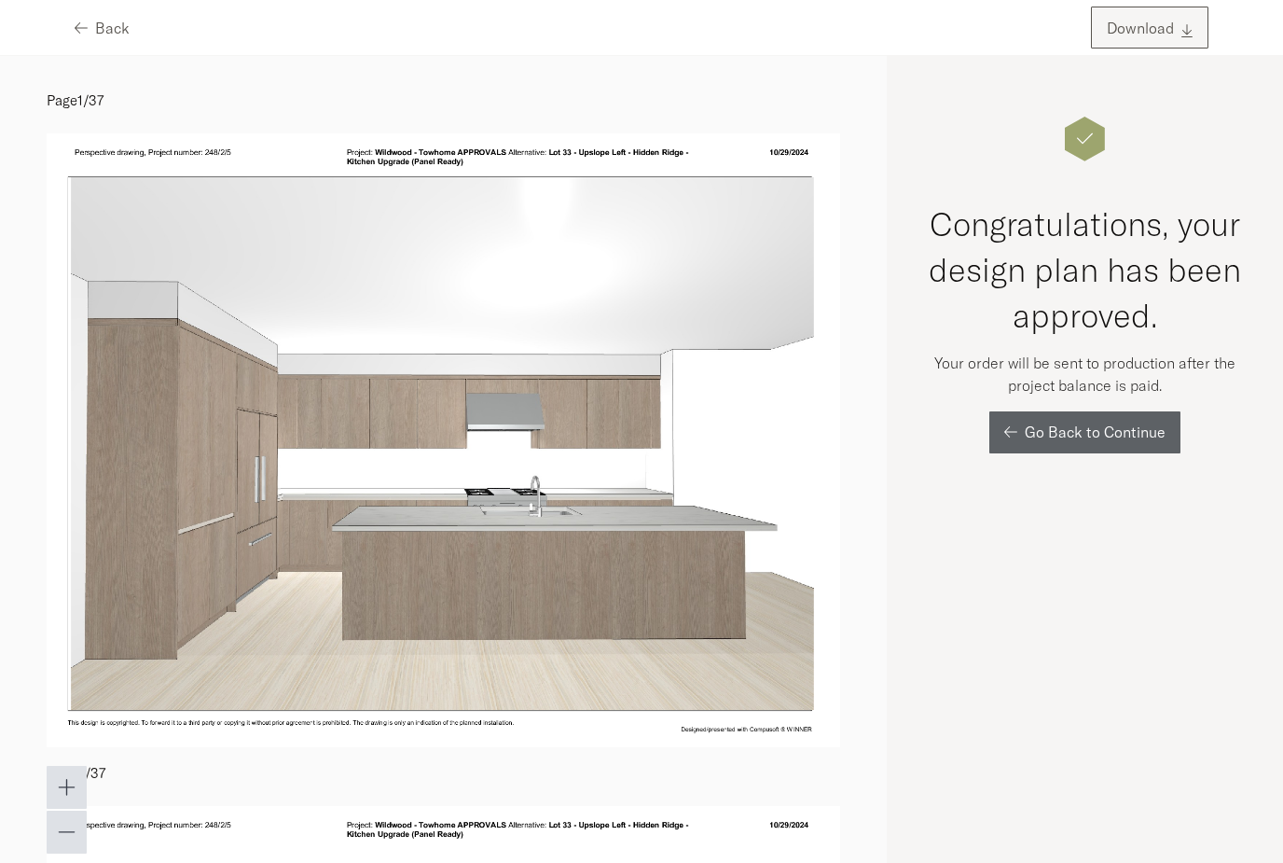
click at [1142, 40] on button "Download" at bounding box center [1150, 28] width 118 height 42
click at [113, 33] on span "Back" at bounding box center [112, 28] width 35 height 15
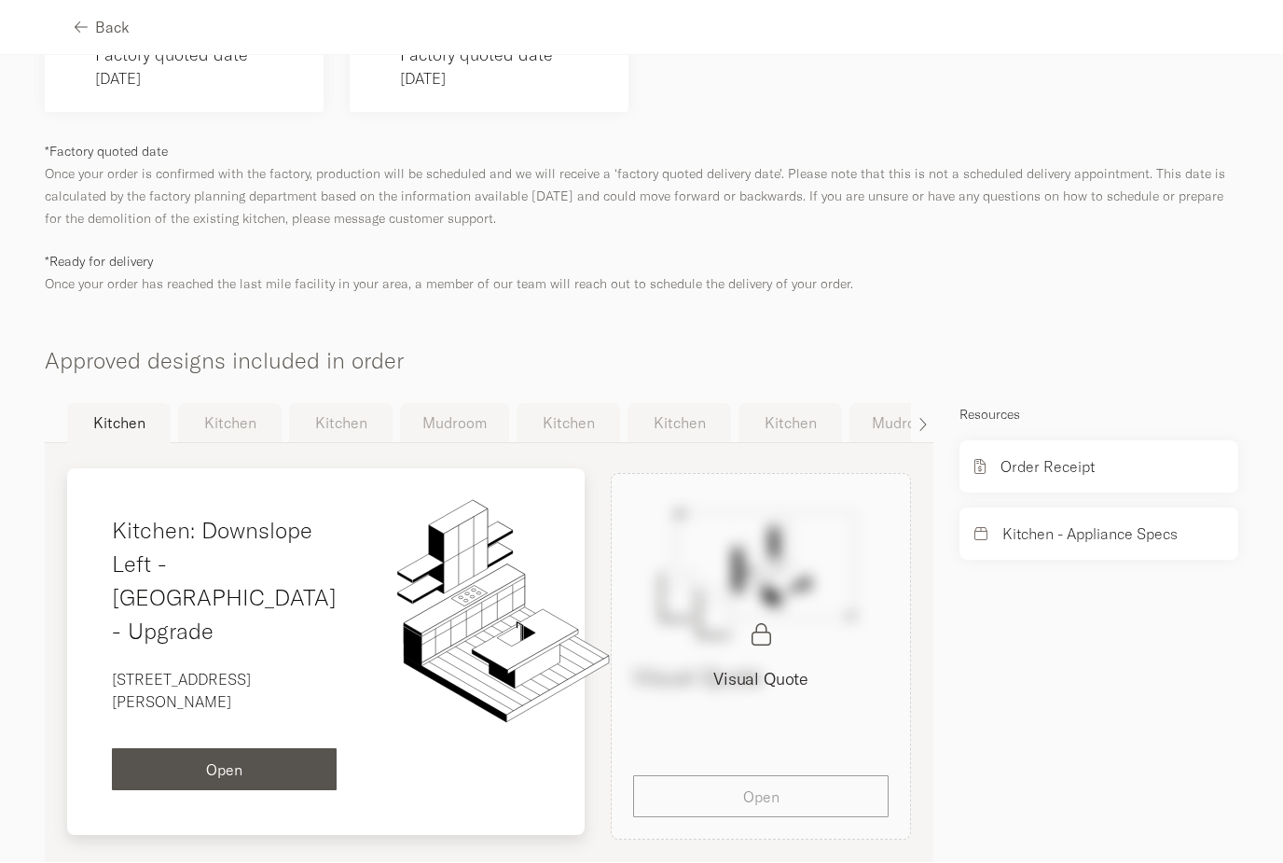
scroll to position [974, 0]
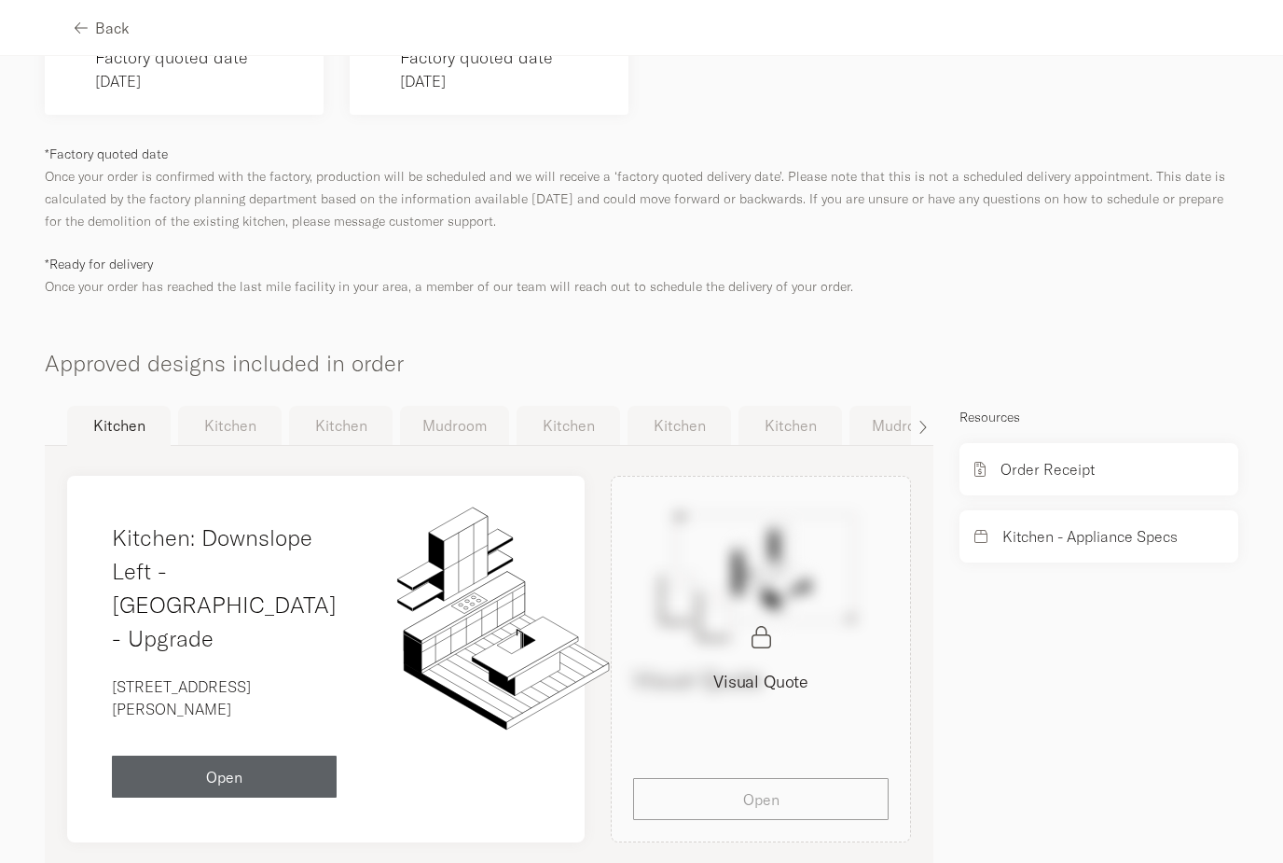
click at [484, 406] on button "Mudroom" at bounding box center [454, 425] width 109 height 39
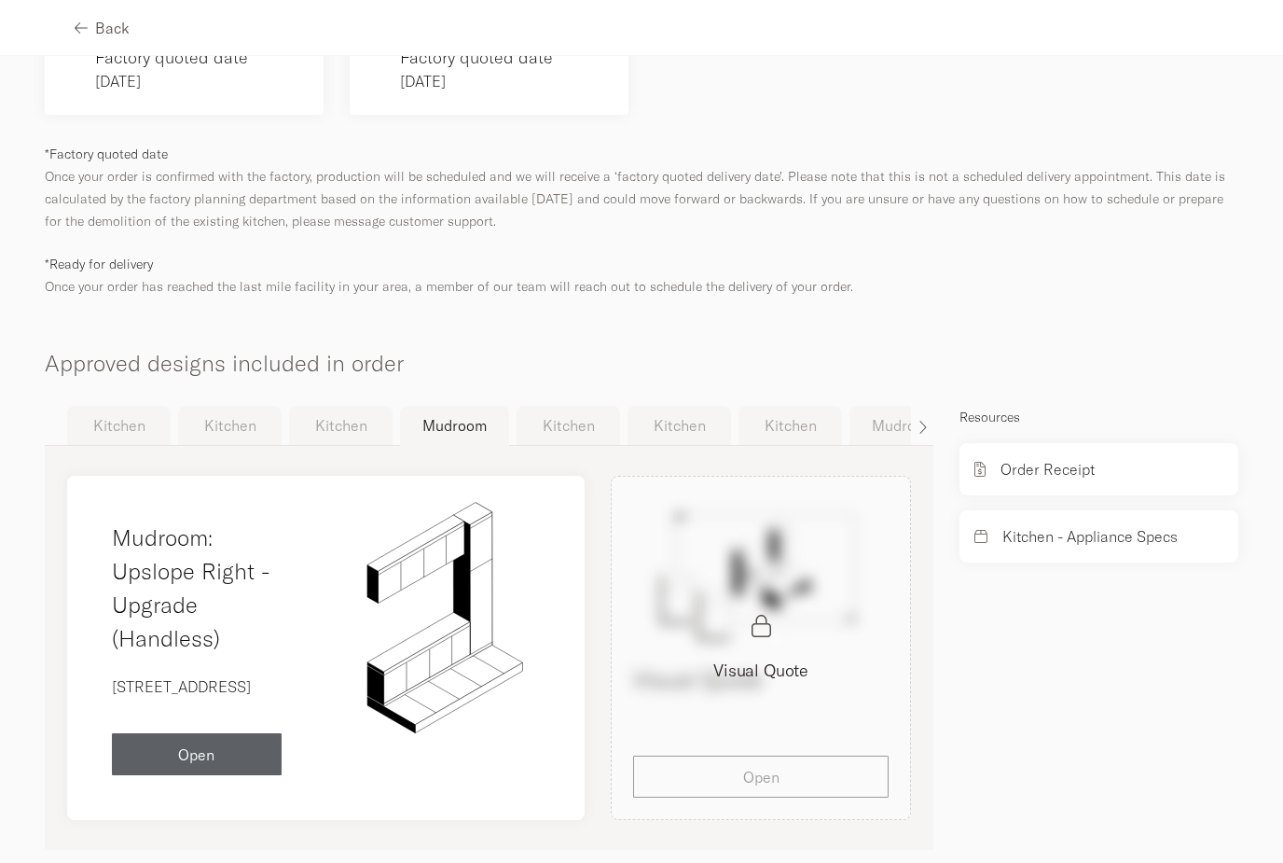
click at [555, 406] on button "Kitchen" at bounding box center [569, 425] width 104 height 39
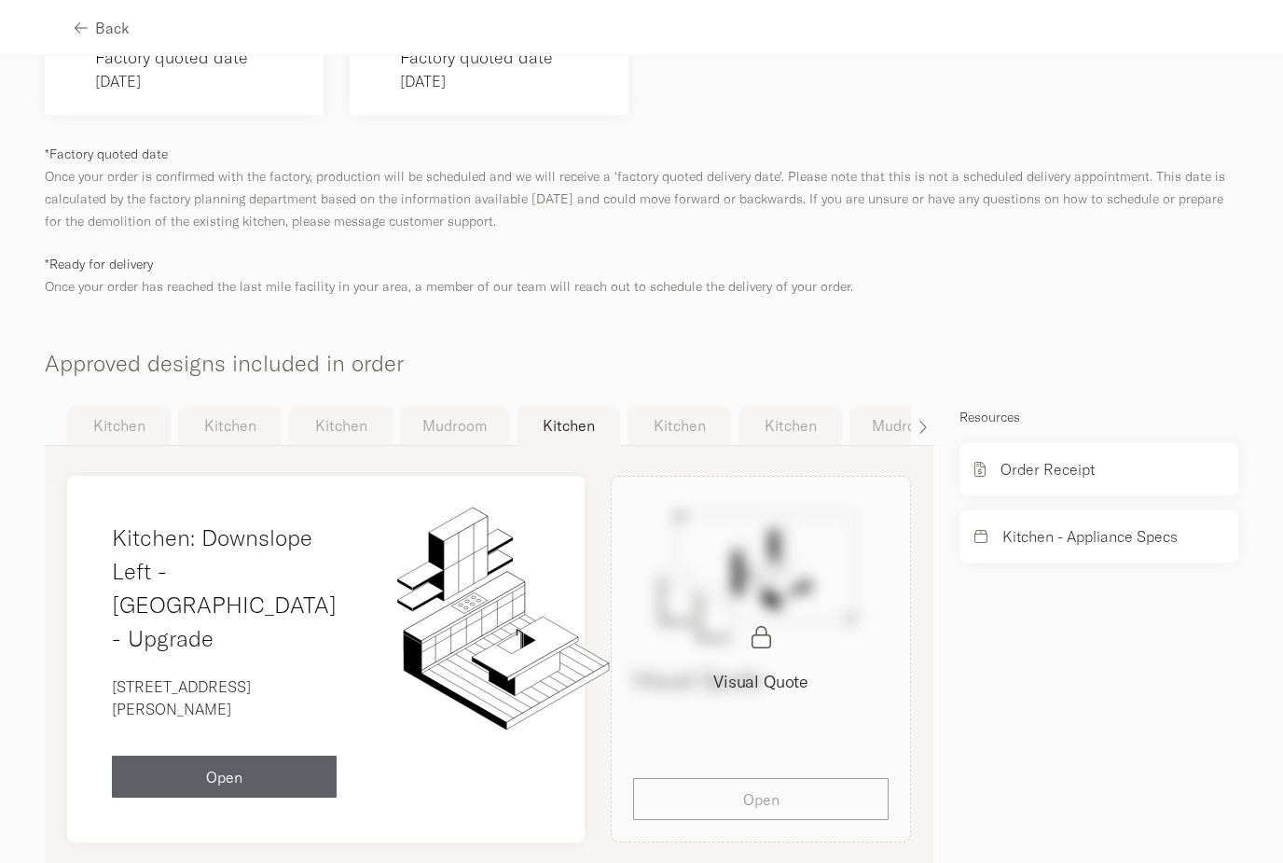
click at [681, 406] on button "Kitchen" at bounding box center [680, 425] width 104 height 39
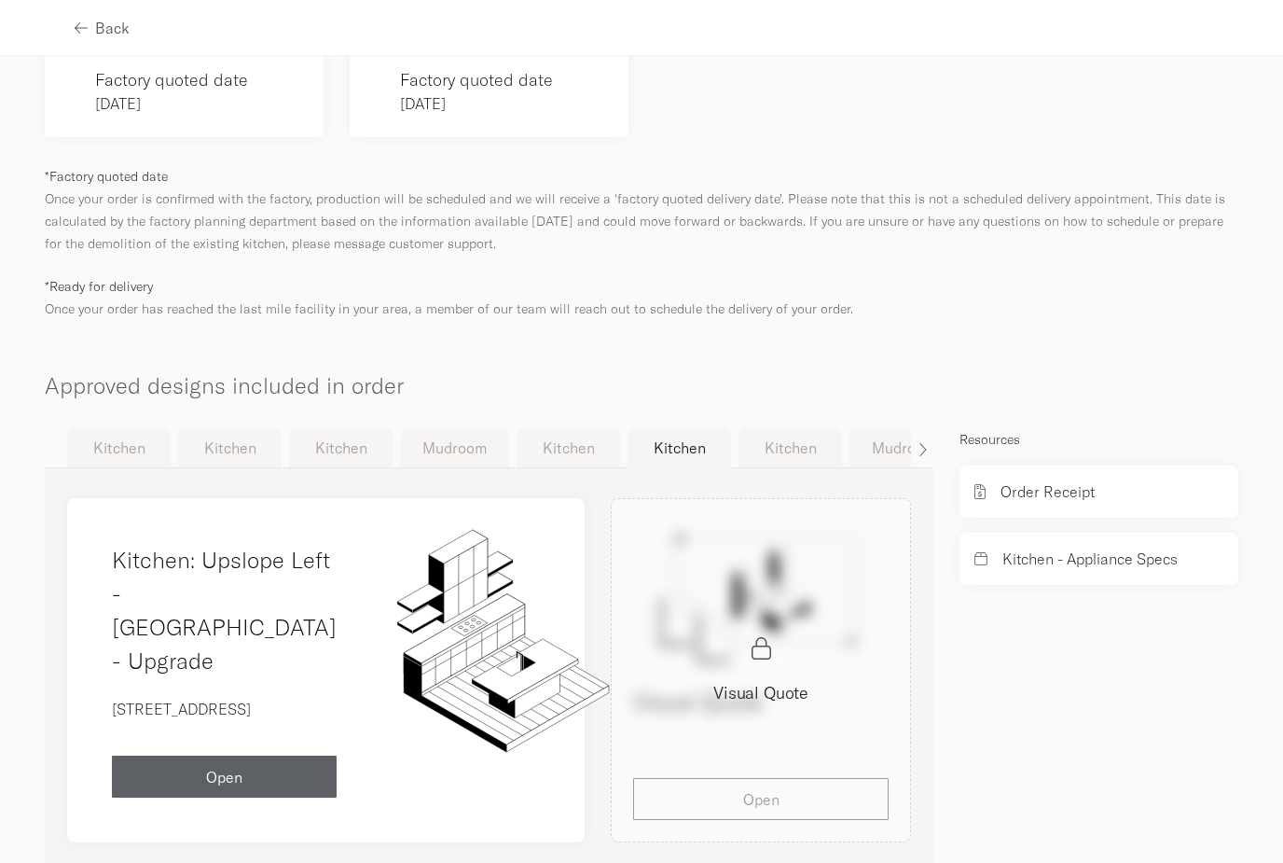
click at [779, 428] on button "Kitchen" at bounding box center [791, 447] width 104 height 39
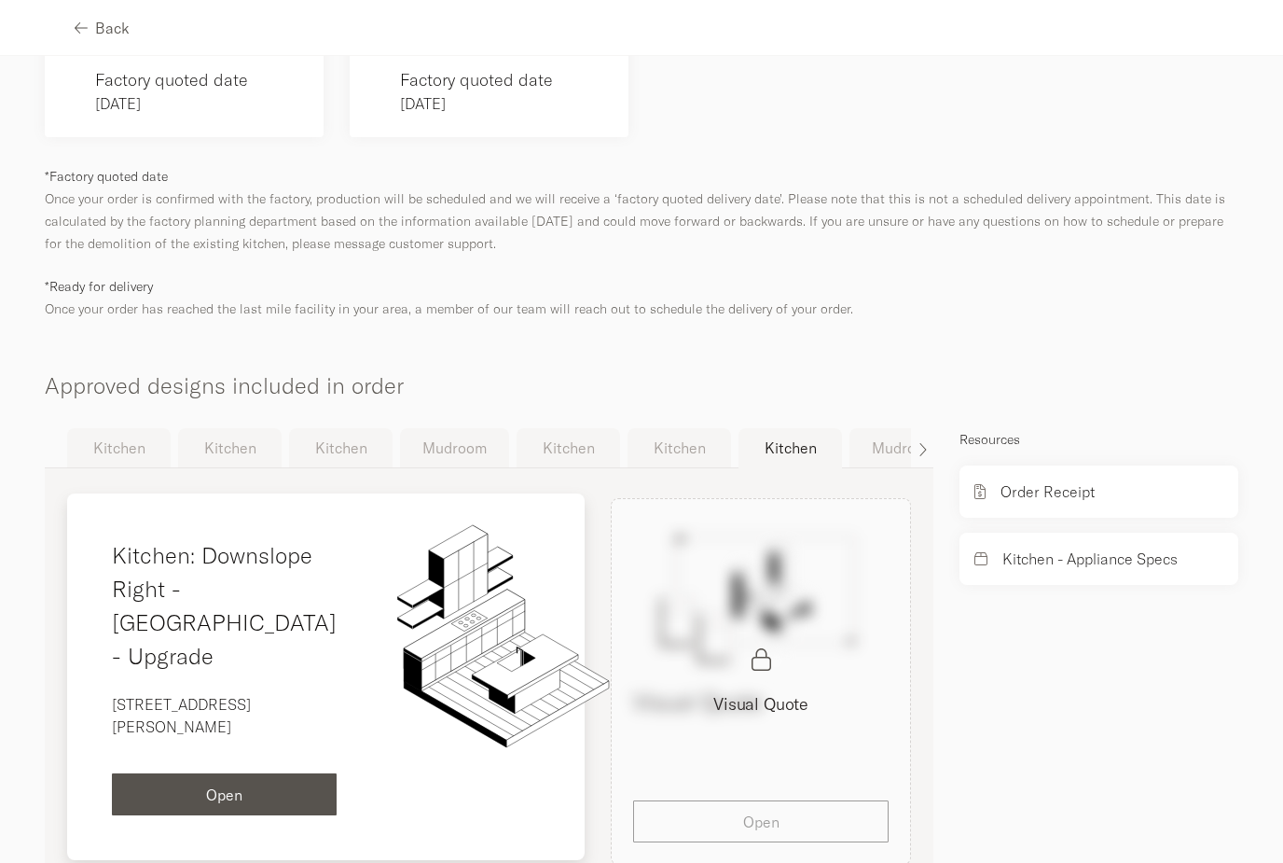
click at [267, 787] on div "Open" at bounding box center [224, 794] width 195 height 15
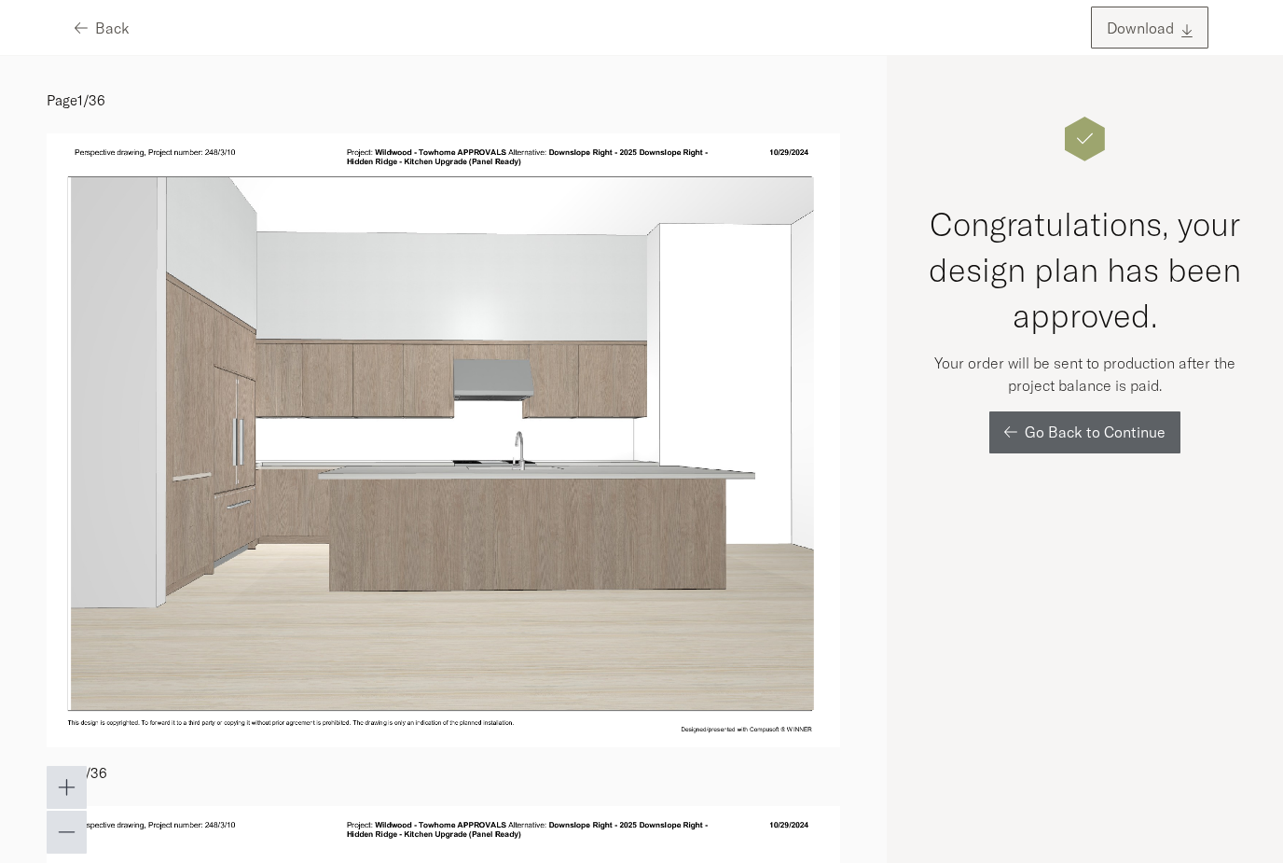
click at [1134, 30] on span "Download" at bounding box center [1140, 28] width 67 height 15
click at [117, 35] on span "Back" at bounding box center [112, 28] width 35 height 15
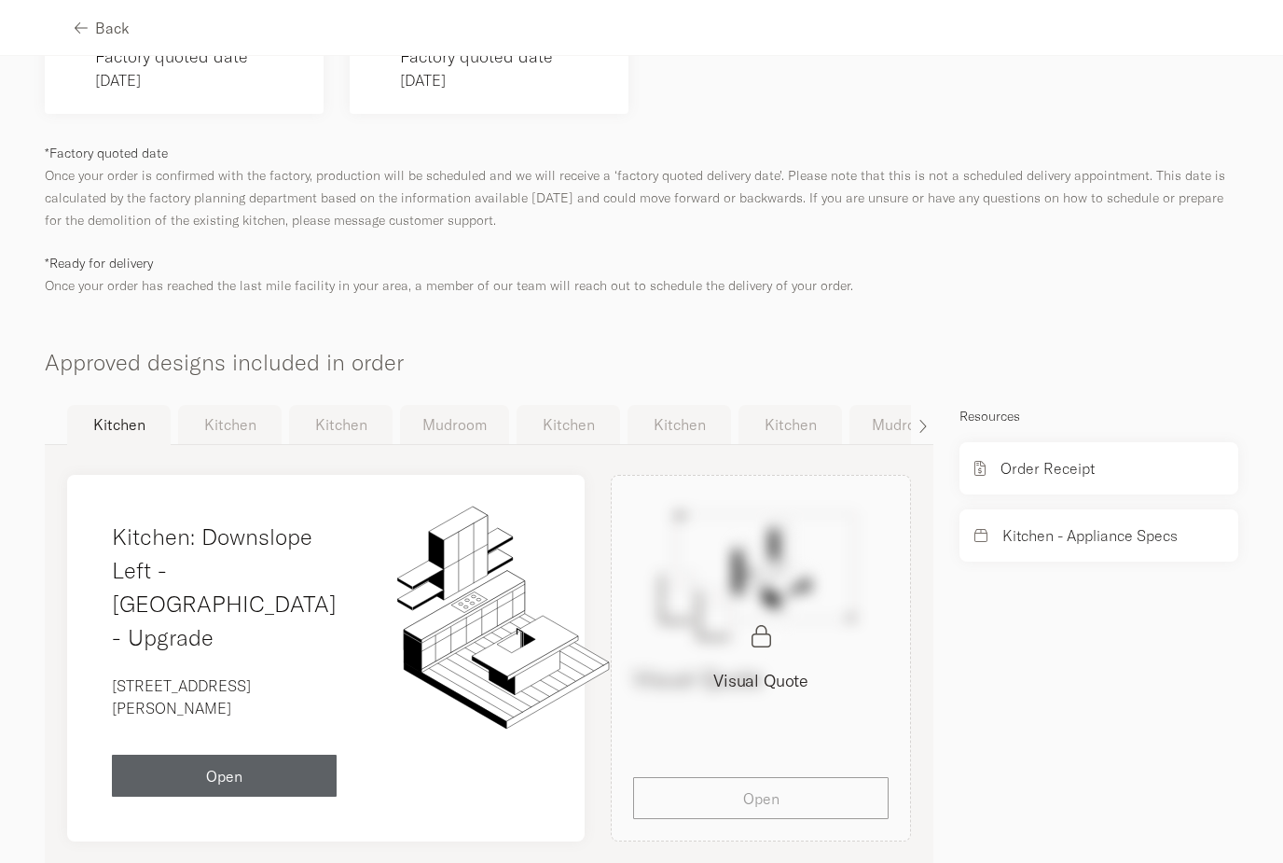
scroll to position [974, 0]
click at [772, 406] on button "Kitchen" at bounding box center [791, 425] width 104 height 39
click at [921, 420] on icon "button" at bounding box center [925, 427] width 9 height 15
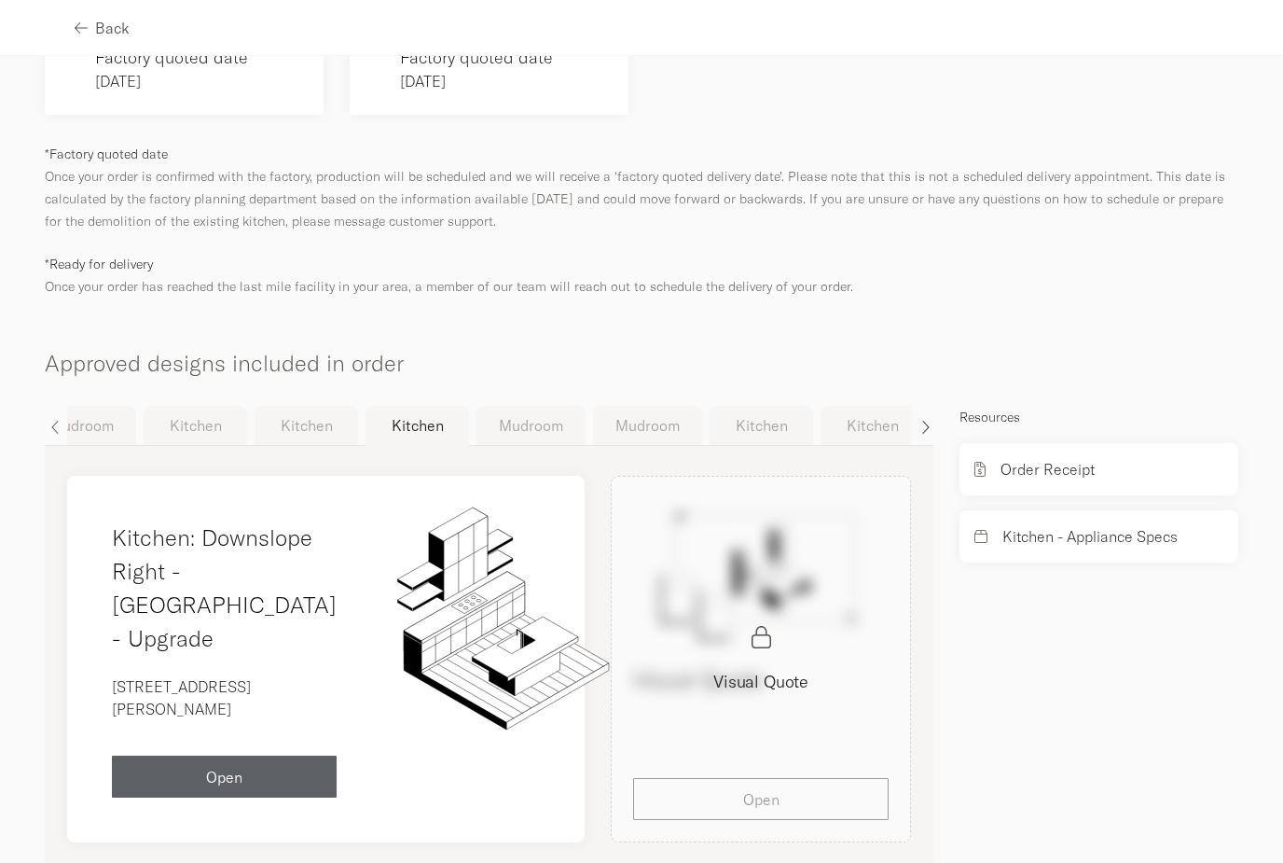
click at [923, 420] on icon "button" at bounding box center [925, 427] width 9 height 15
click at [333, 406] on button "Mudroom" at bounding box center [344, 425] width 109 height 39
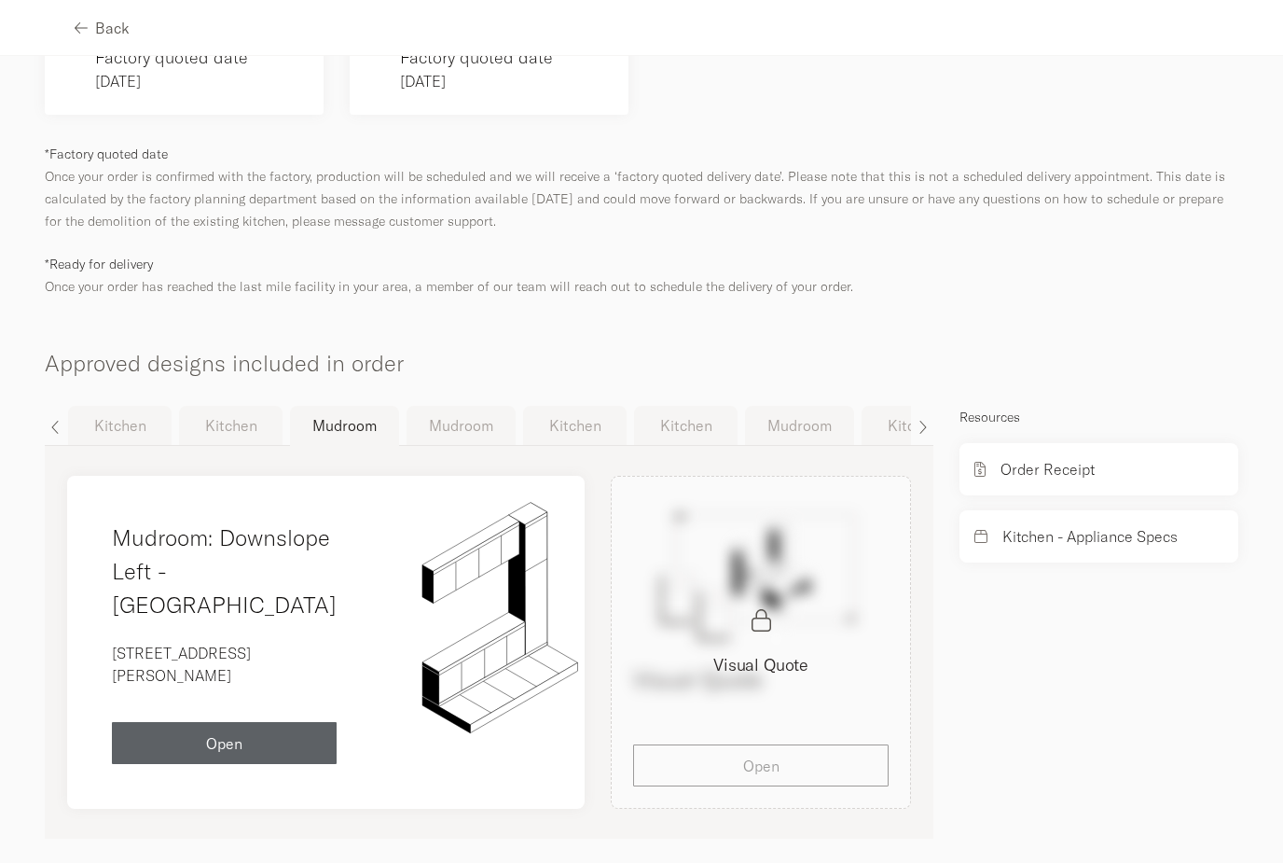
click at [467, 406] on button "Mudroom" at bounding box center [461, 425] width 109 height 39
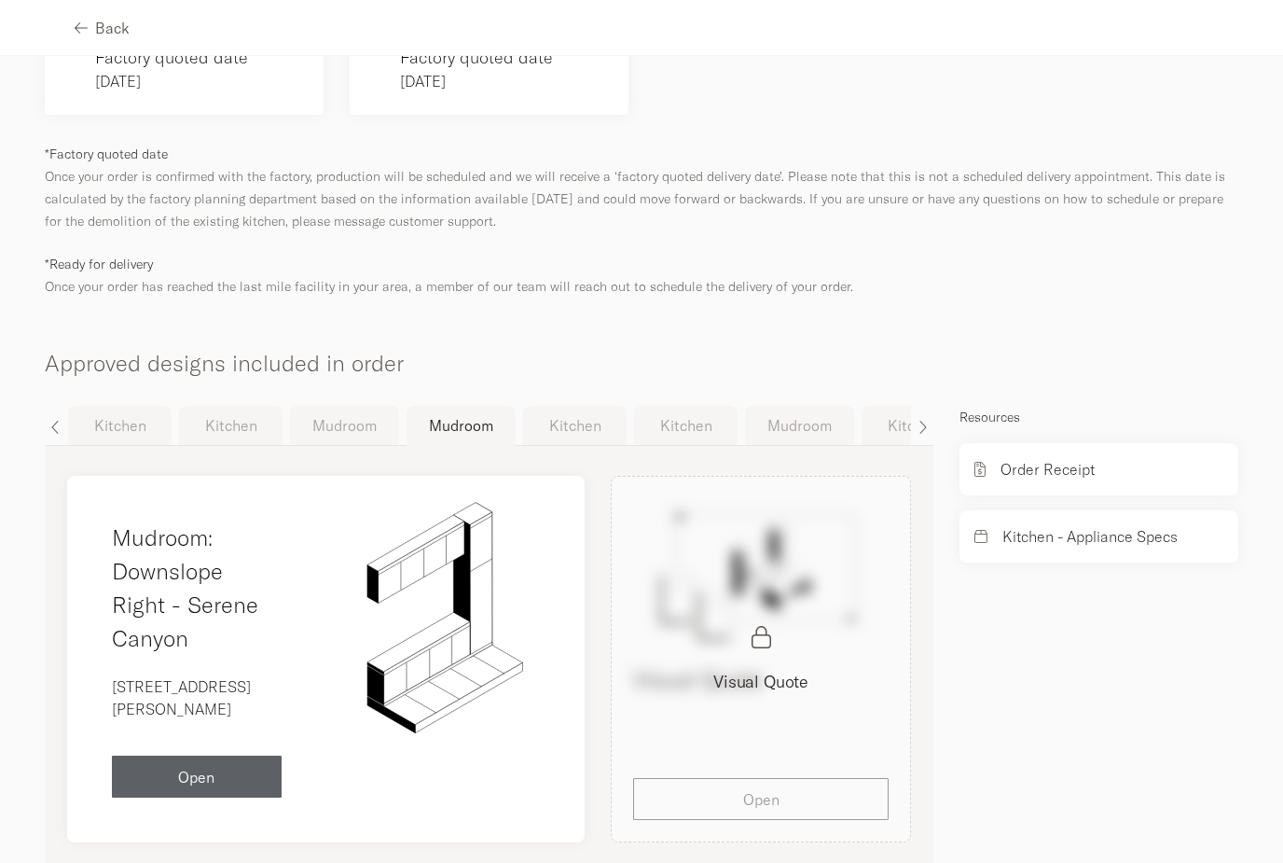
click at [576, 406] on button "Kitchen" at bounding box center [575, 425] width 104 height 39
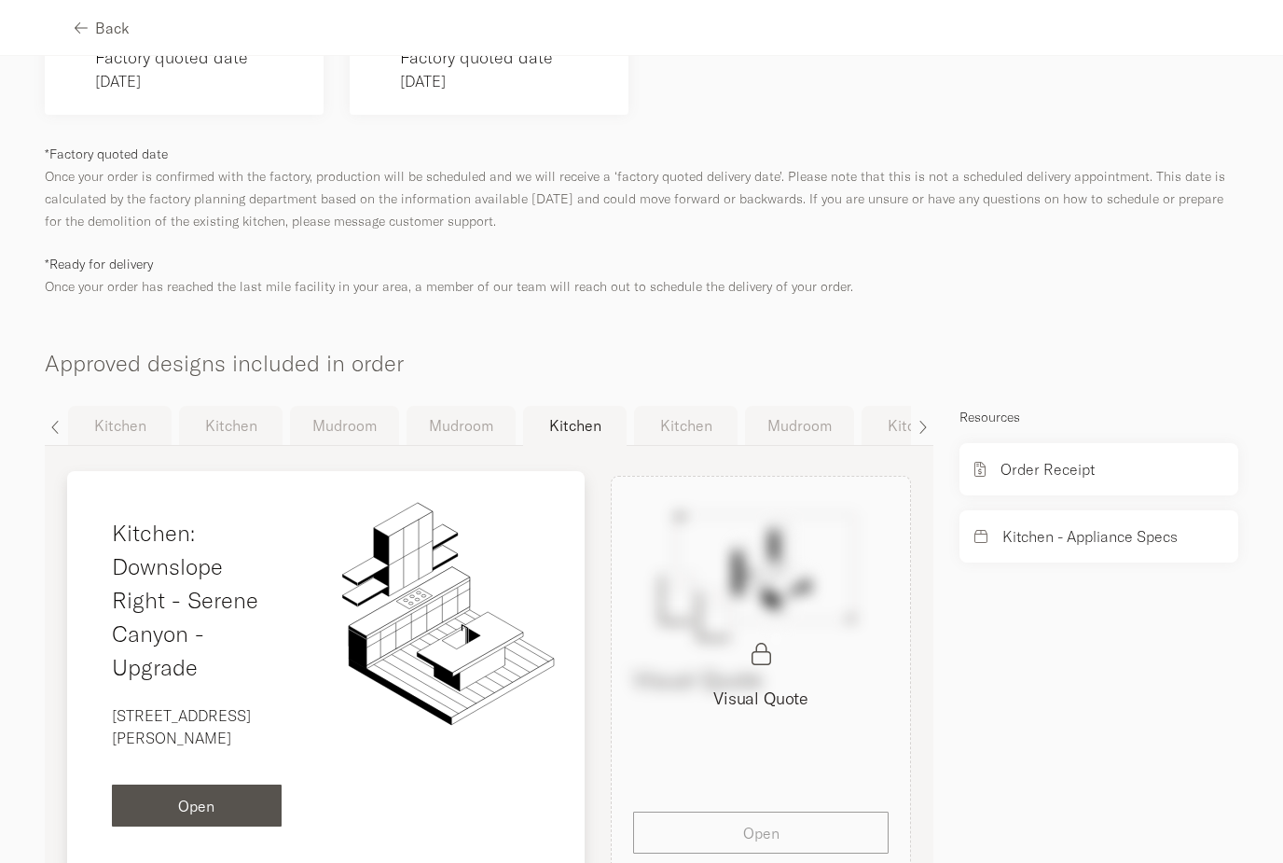
click at [215, 798] on span "Open" at bounding box center [196, 805] width 36 height 15
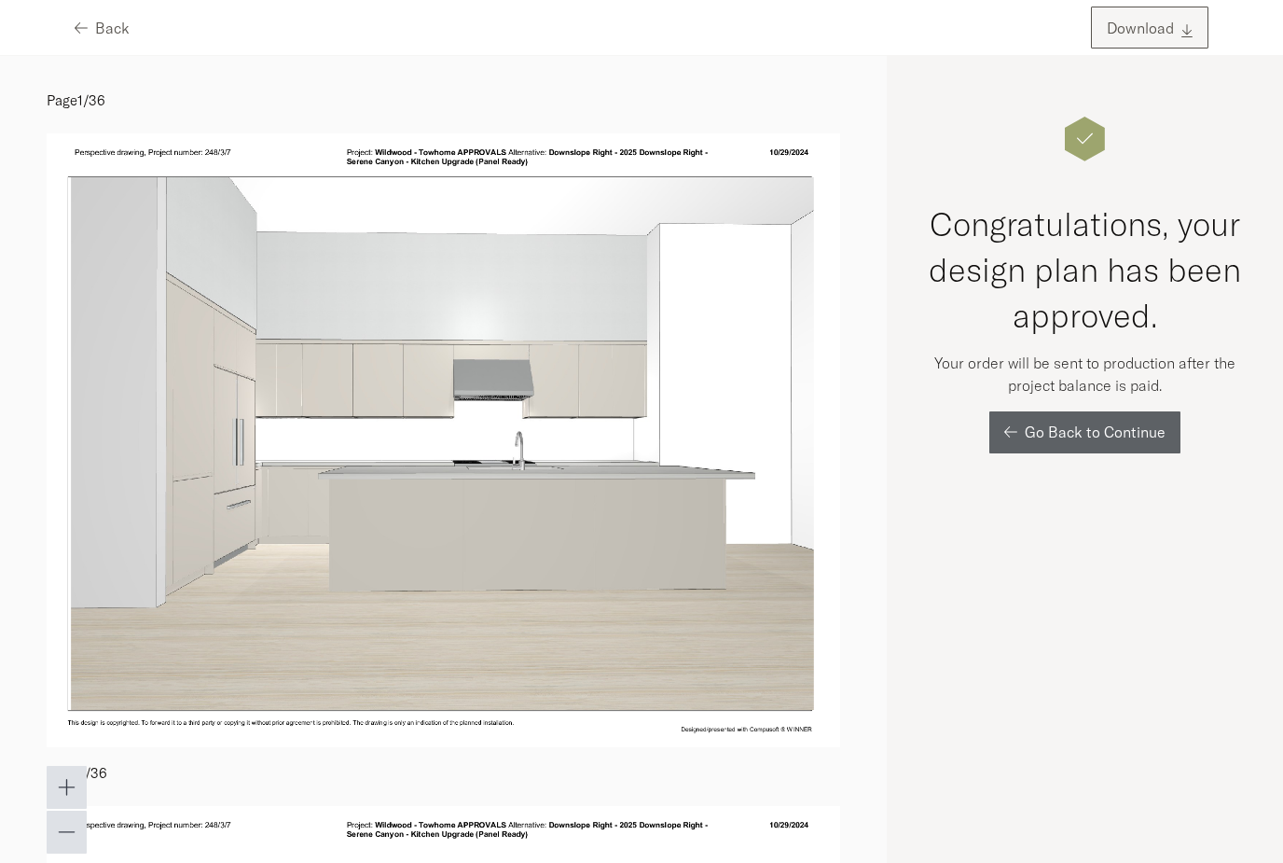
click at [1120, 40] on button "Download" at bounding box center [1150, 28] width 118 height 42
click at [91, 34] on div "Back" at bounding box center [102, 28] width 55 height 15
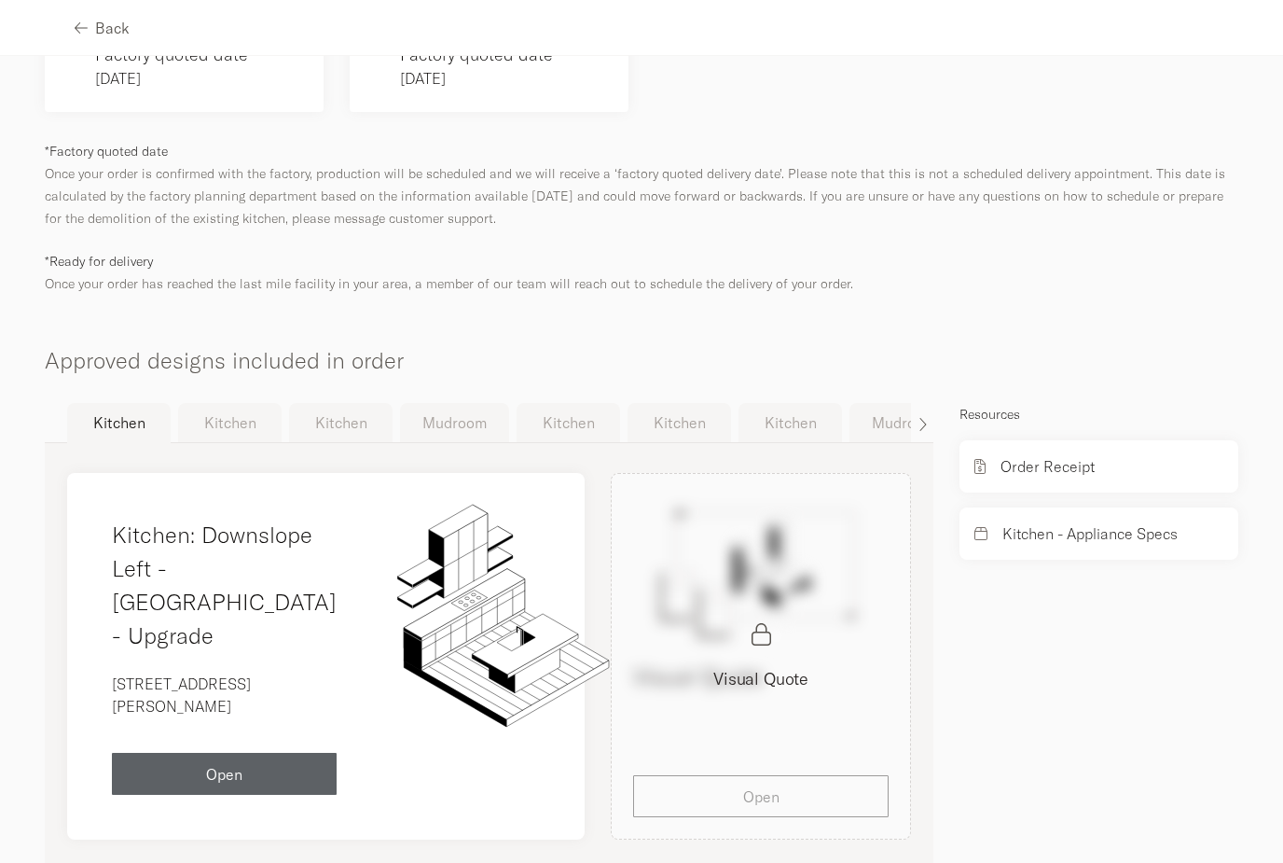
scroll to position [974, 0]
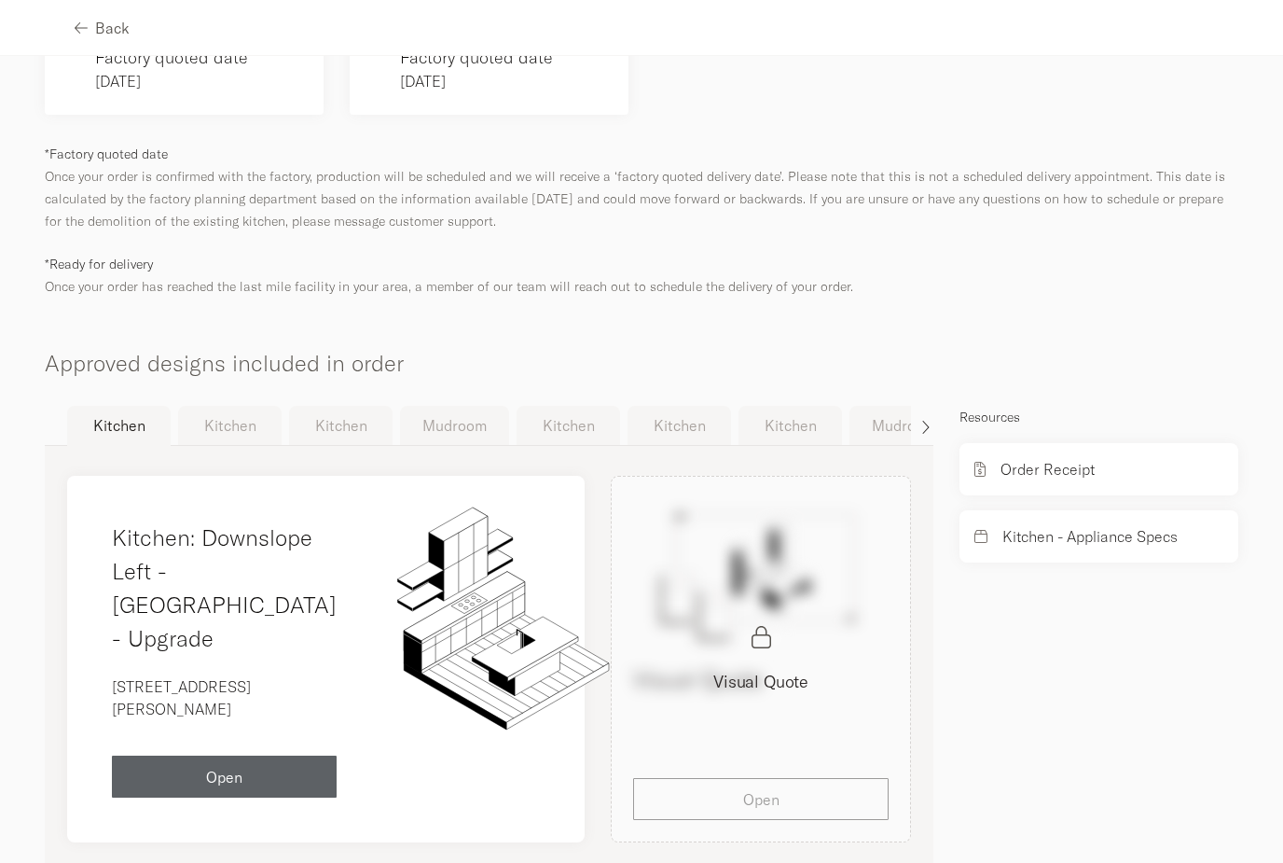
click at [920, 420] on span "button" at bounding box center [922, 427] width 9 height 15
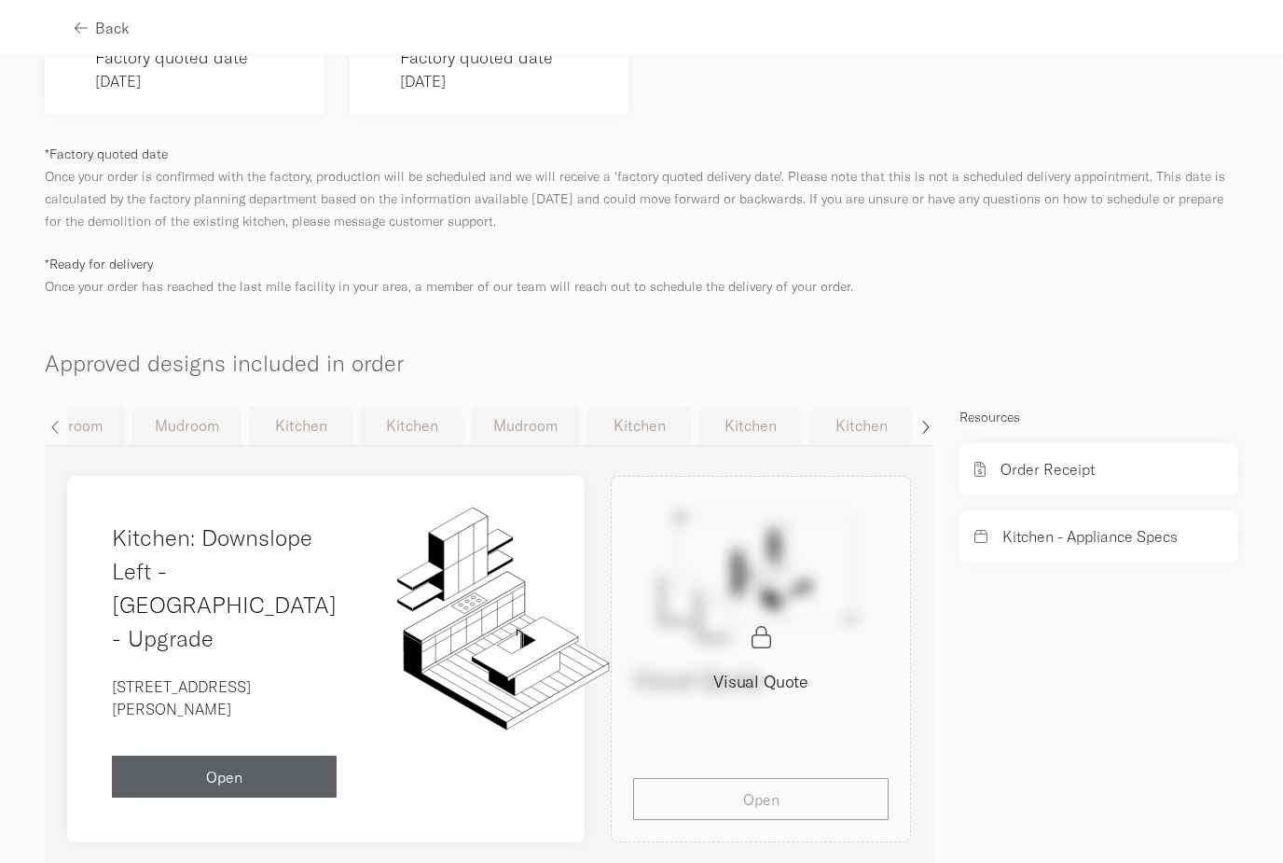
click at [920, 420] on span "button" at bounding box center [922, 427] width 9 height 15
click at [757, 406] on button "Kitchen" at bounding box center [749, 425] width 104 height 39
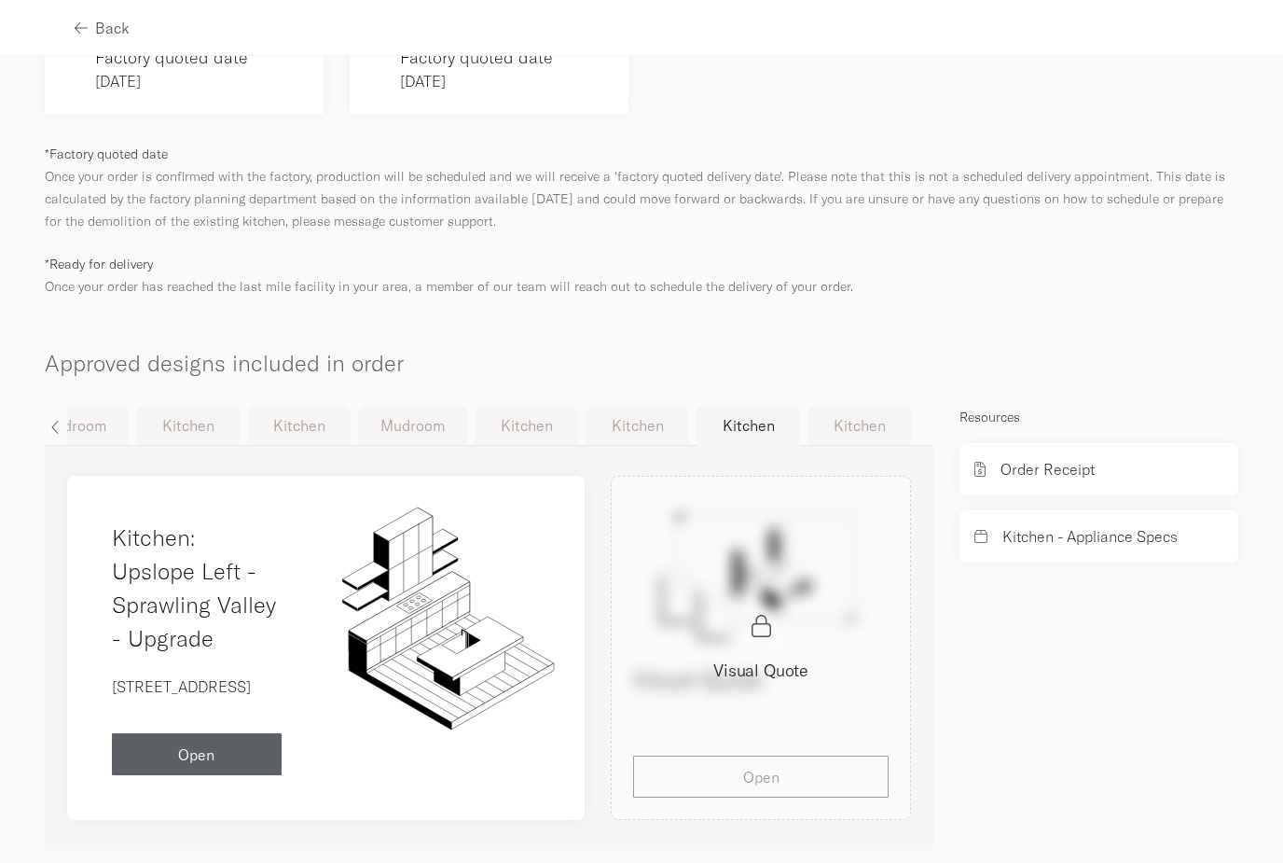
click at [851, 412] on button "Kitchen" at bounding box center [860, 425] width 104 height 39
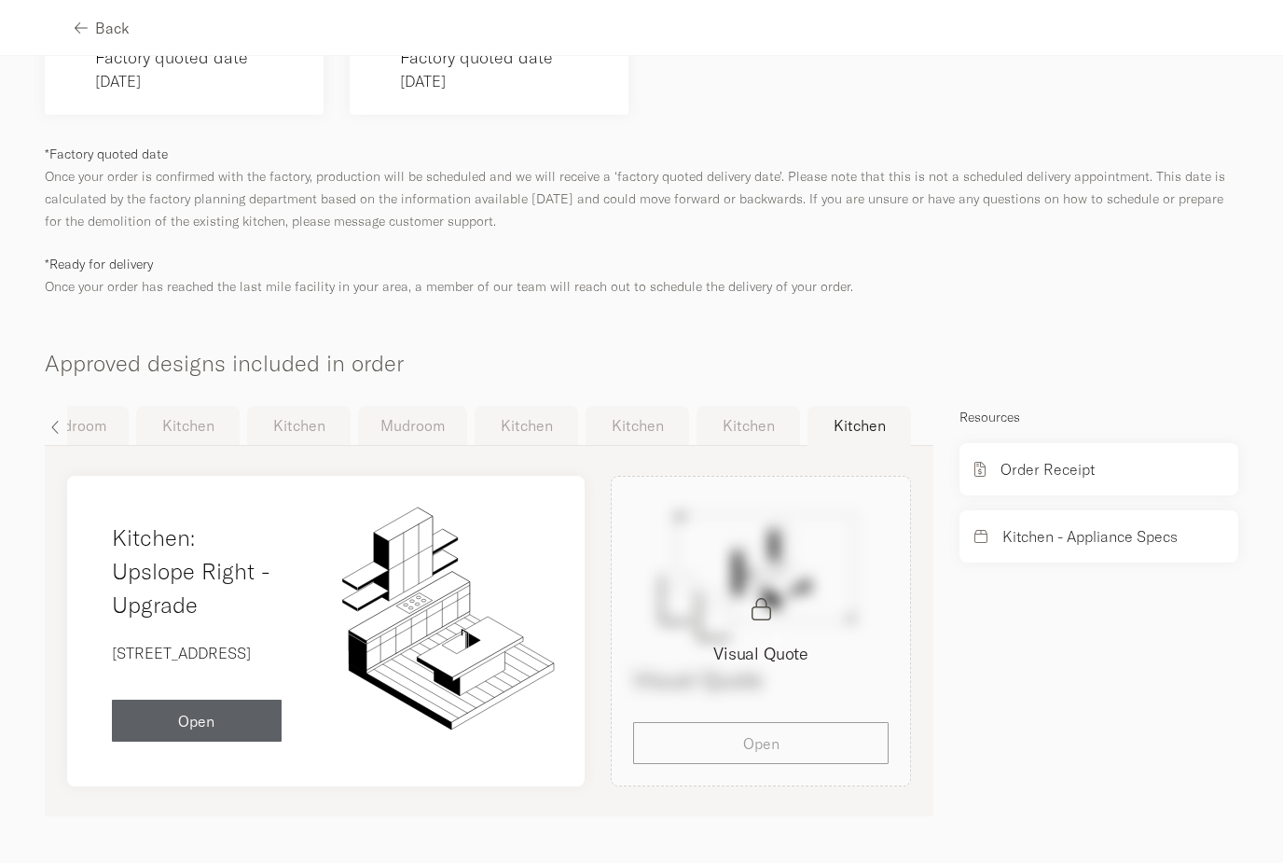
scroll to position [940, 0]
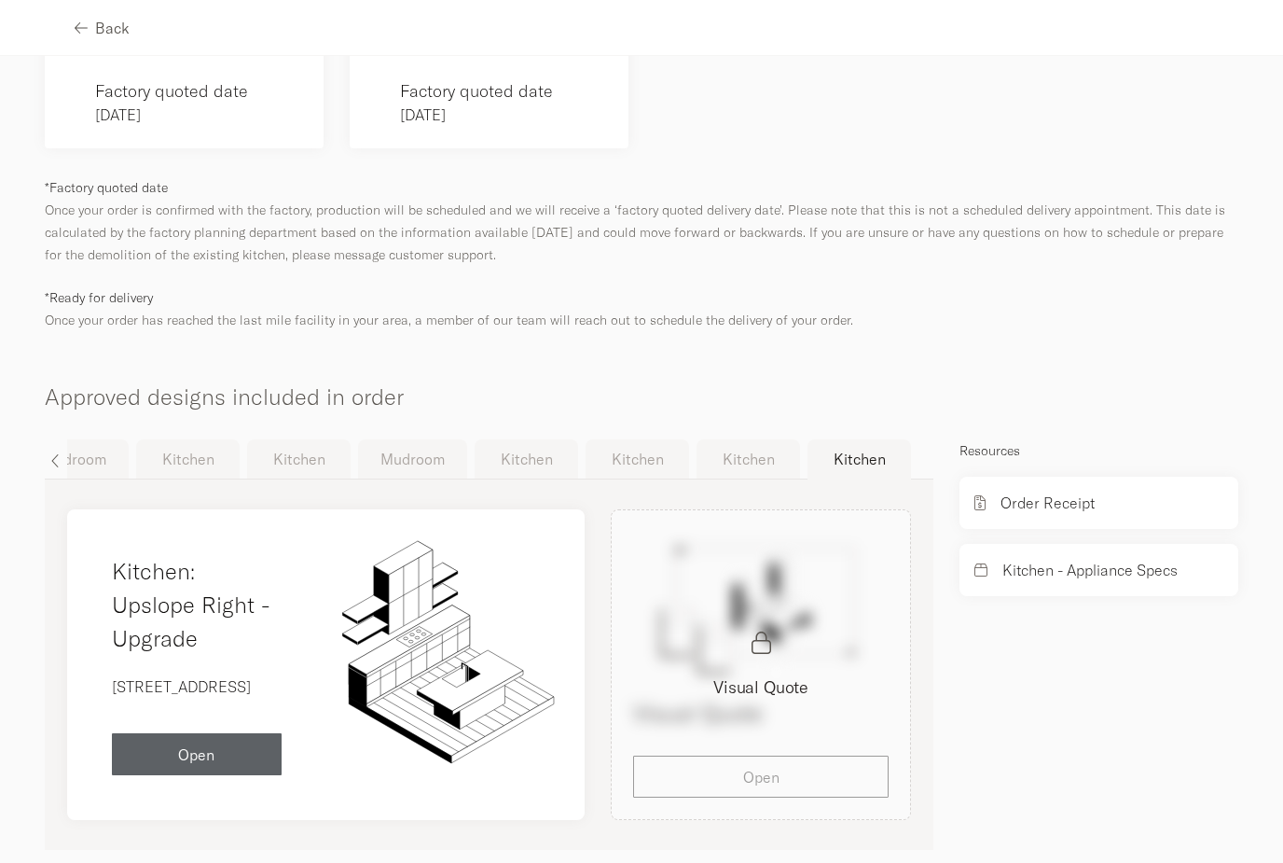
click at [658, 439] on button "Kitchen" at bounding box center [638, 458] width 104 height 39
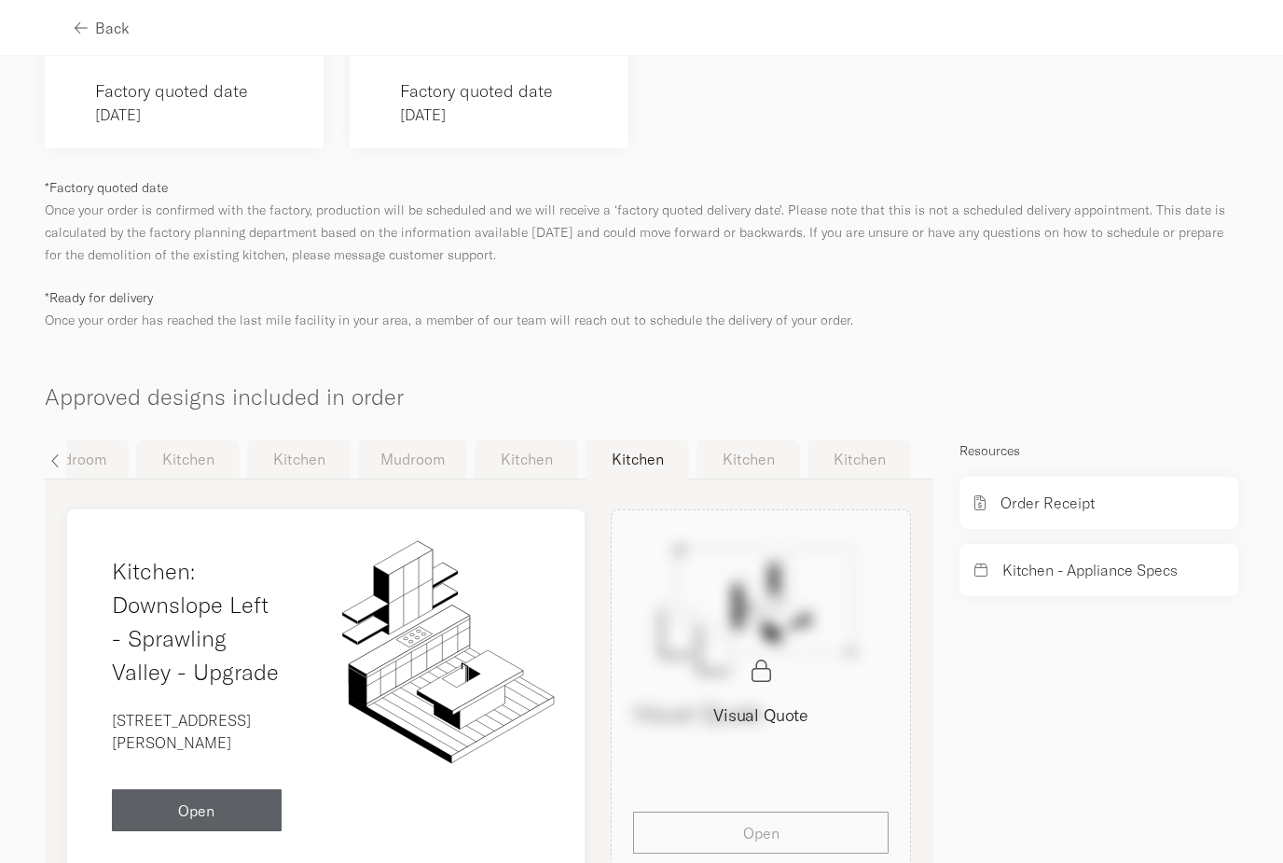
click at [551, 439] on button "Kitchen" at bounding box center [527, 458] width 104 height 39
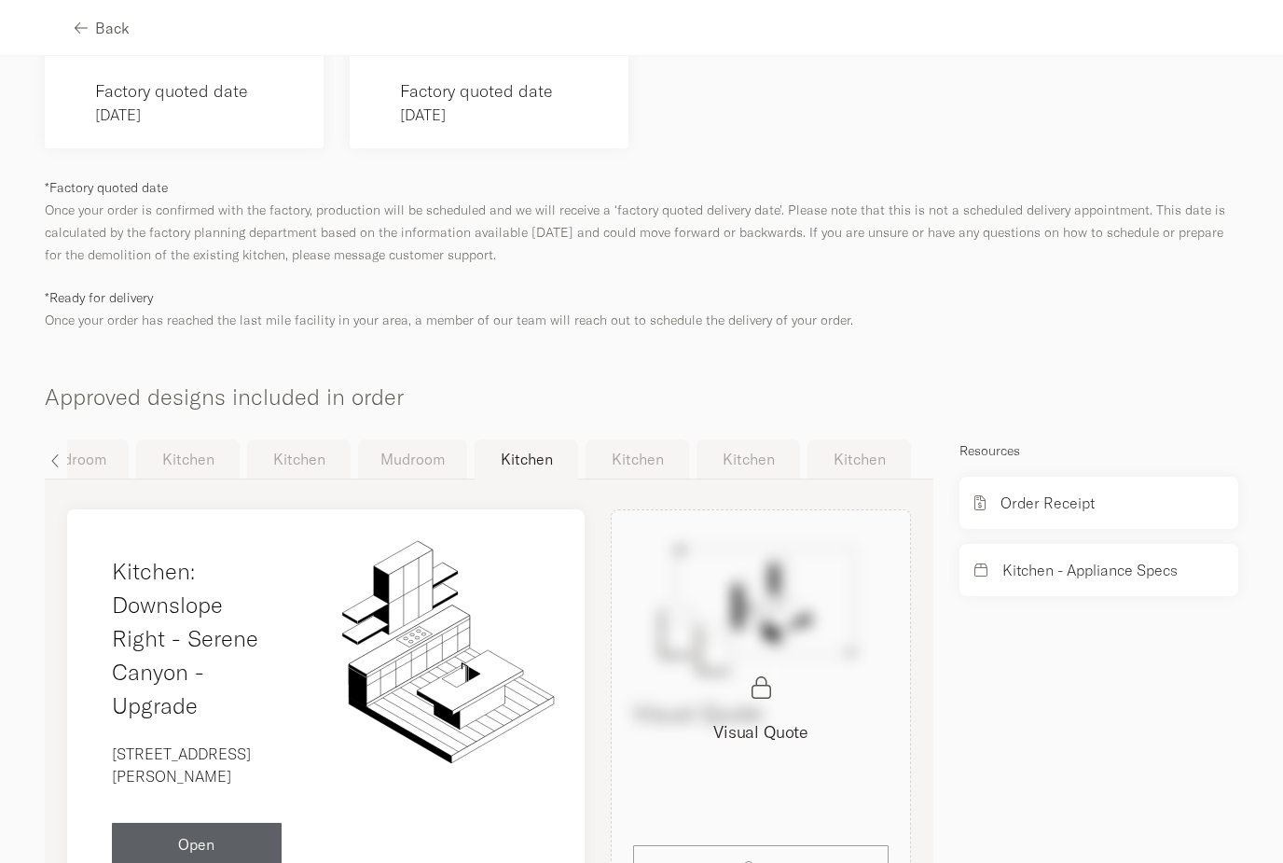
click at [431, 439] on button "Mudroom" at bounding box center [412, 458] width 109 height 39
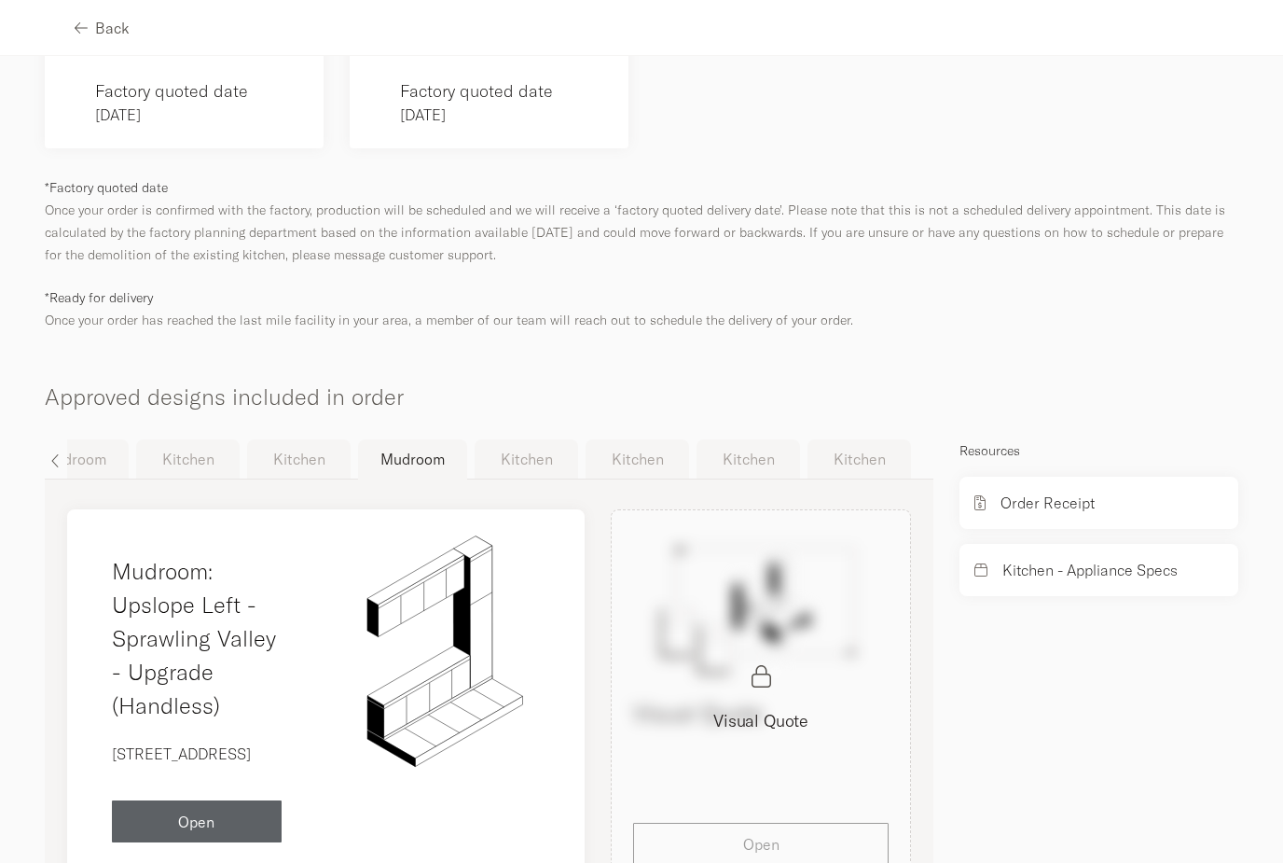
click at [325, 441] on button "Kitchen" at bounding box center [299, 458] width 104 height 39
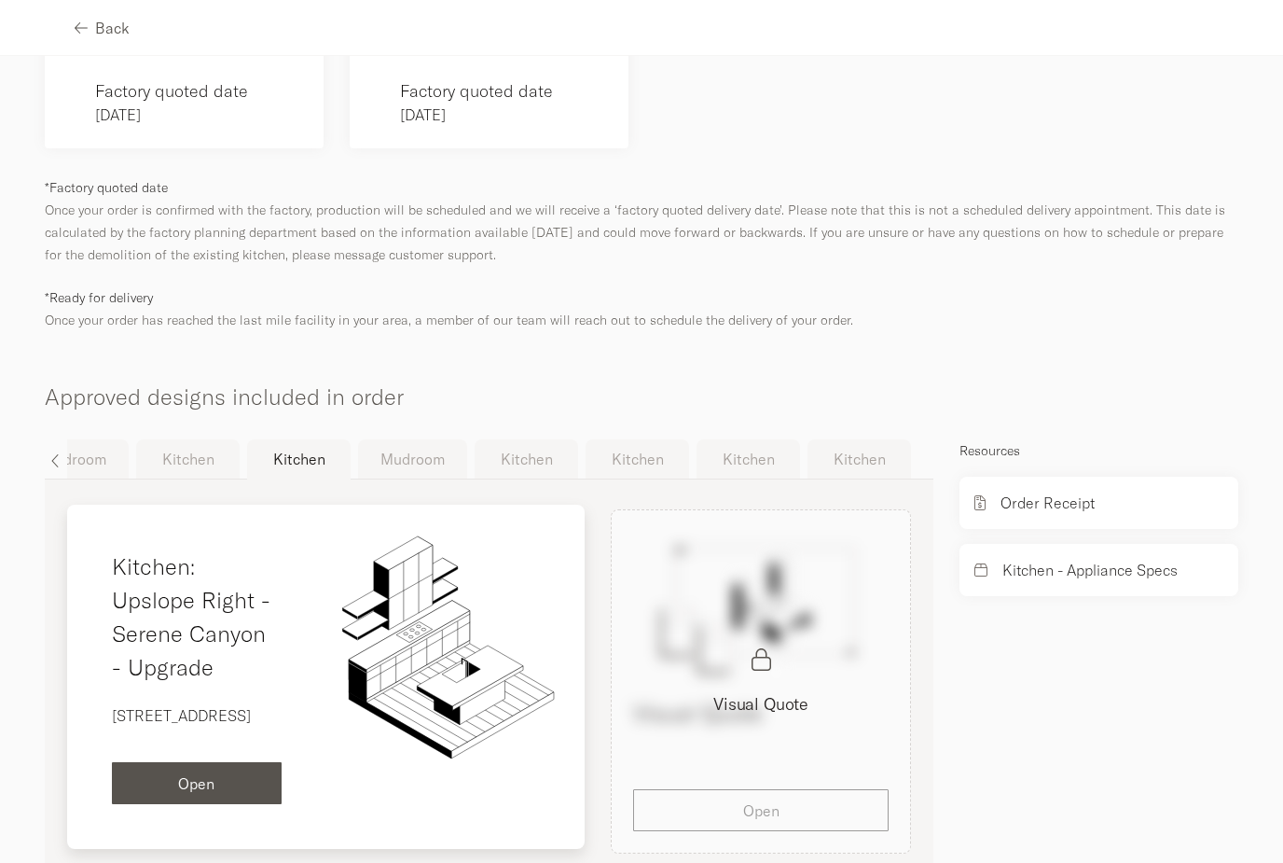
click at [232, 776] on div "Open" at bounding box center [197, 783] width 140 height 15
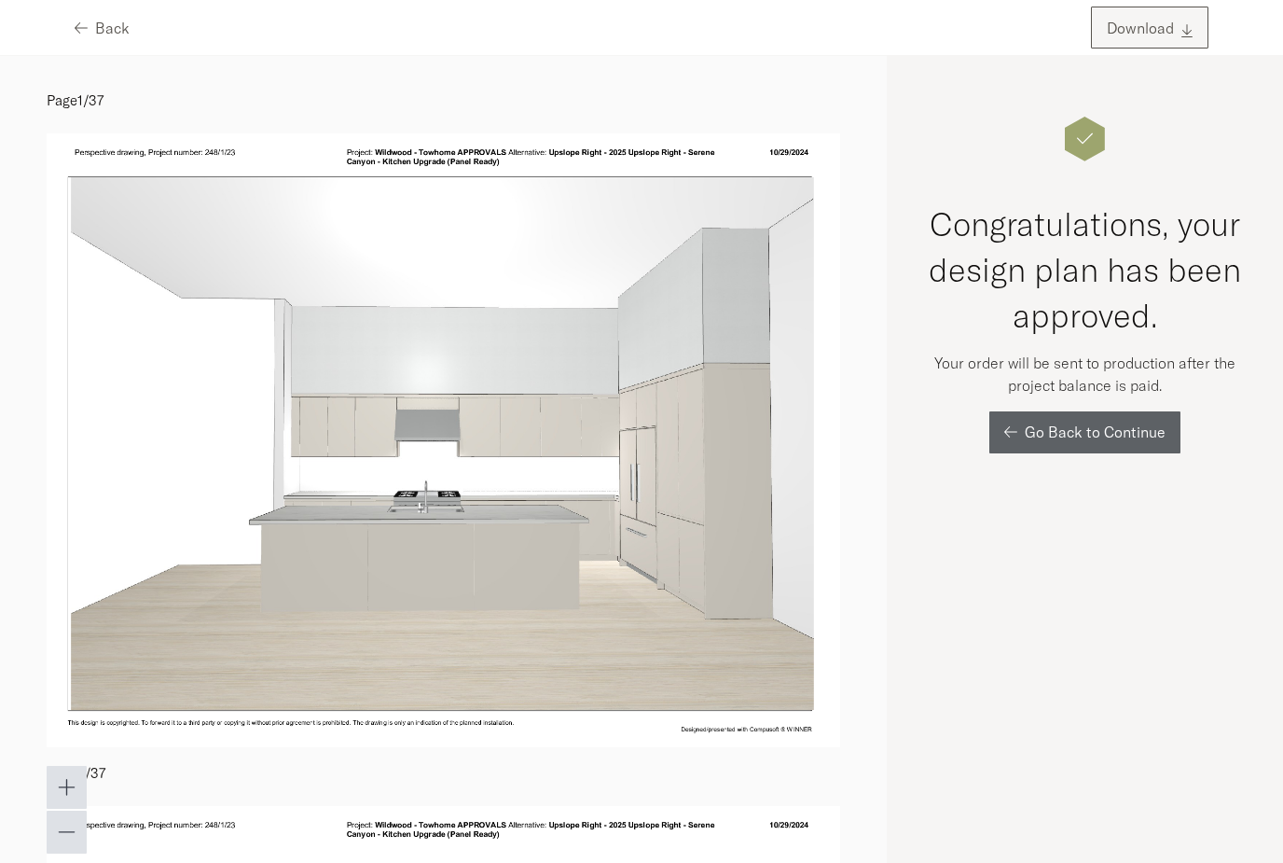
click at [1167, 35] on span "Download" at bounding box center [1140, 28] width 67 height 15
drag, startPoint x: 996, startPoint y: 41, endPoint x: -1, endPoint y: -1, distance: 997.9
drag, startPoint x: 1087, startPoint y: 0, endPoint x: -1, endPoint y: -1, distance: 1088.4
click at [0, 0] on html "Back Download Page 1 / 37 Page 2 / 37 Page 3 / 37 Page 4 / 37 Page 5 / 37 Page …" at bounding box center [641, 431] width 1283 height 863
